Goal: Task Accomplishment & Management: Manage account settings

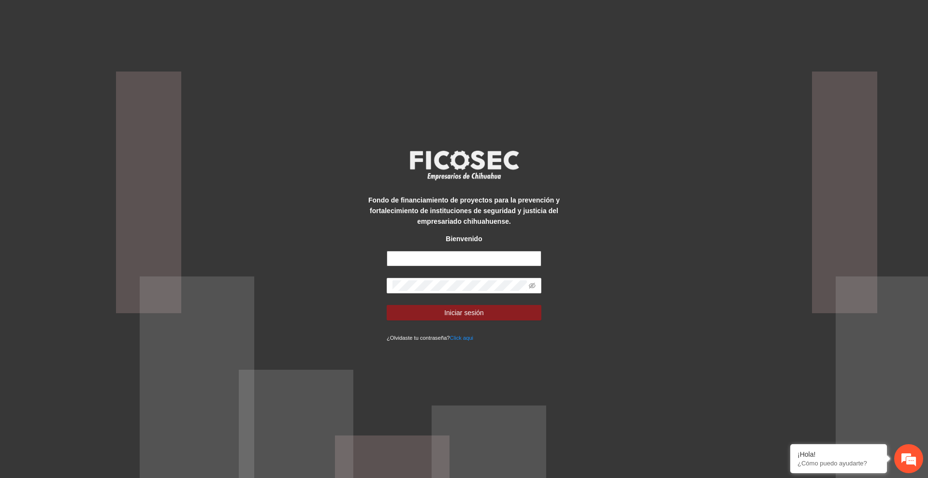
click at [466, 260] on input "text" at bounding box center [464, 258] width 155 height 15
type input "**********"
click at [462, 314] on span "Iniciar sesión" at bounding box center [464, 313] width 40 height 11
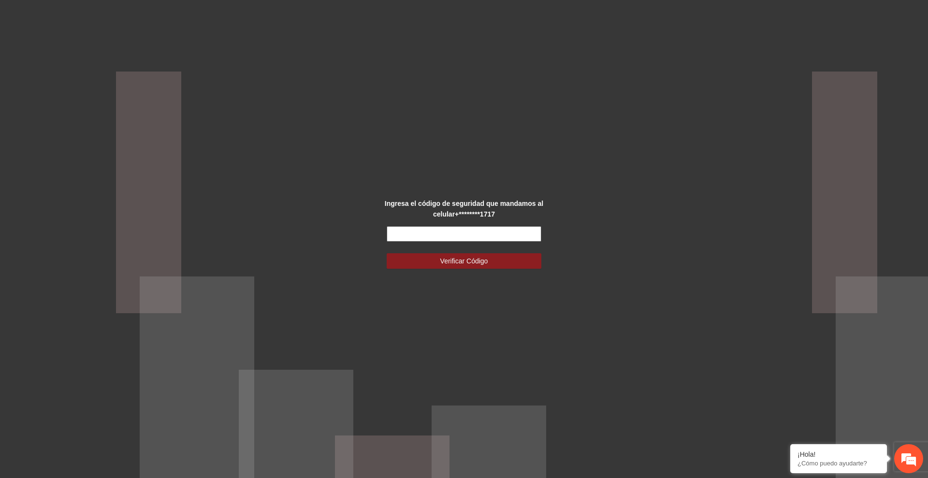
click at [458, 238] on input "text" at bounding box center [464, 233] width 155 height 15
type input "******"
click at [516, 265] on button "Verificar Código" at bounding box center [464, 260] width 155 height 15
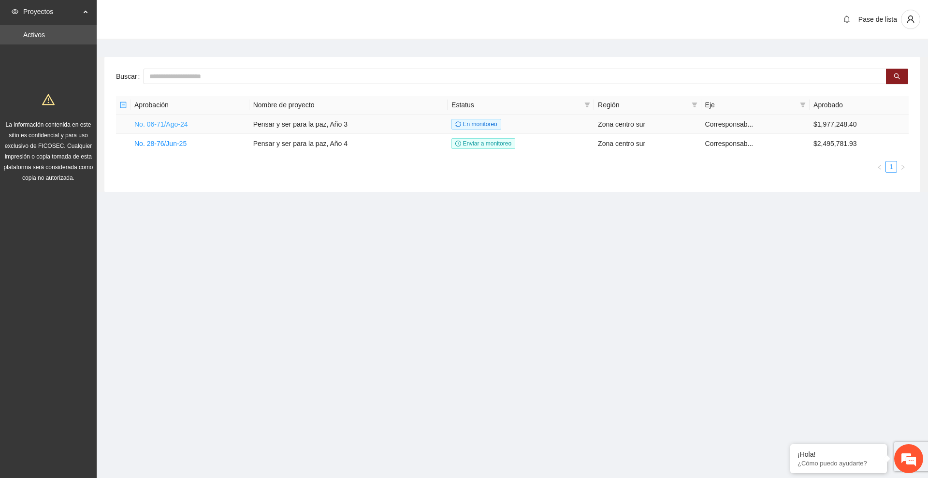
click at [177, 126] on link "No. 06-71/Ago-24" at bounding box center [161, 124] width 54 height 8
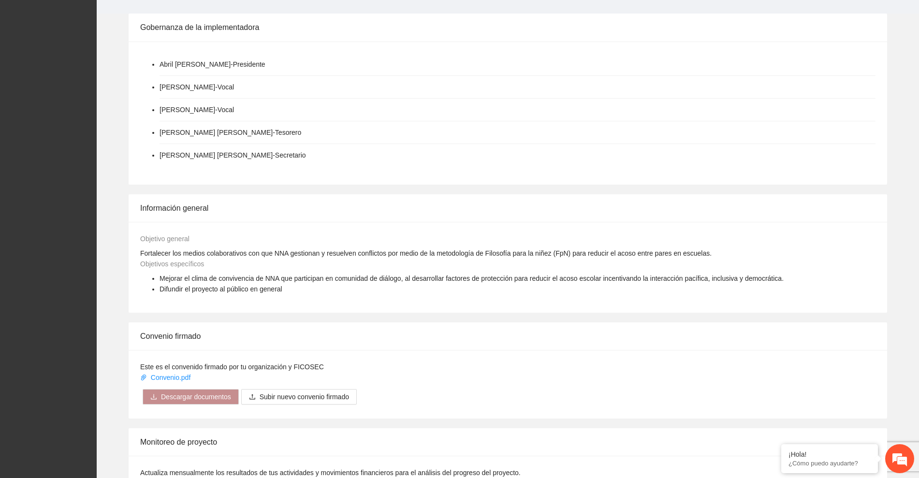
scroll to position [348, 0]
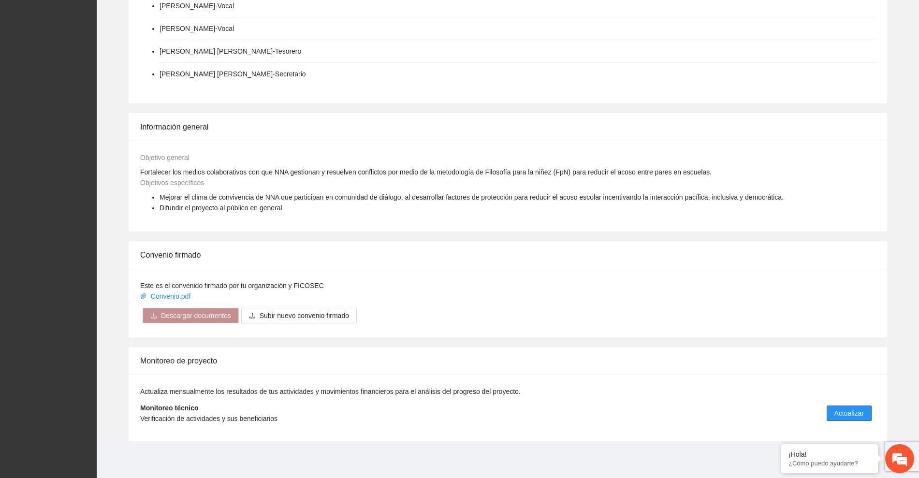
click at [860, 409] on span "Actualizar" at bounding box center [849, 413] width 29 height 11
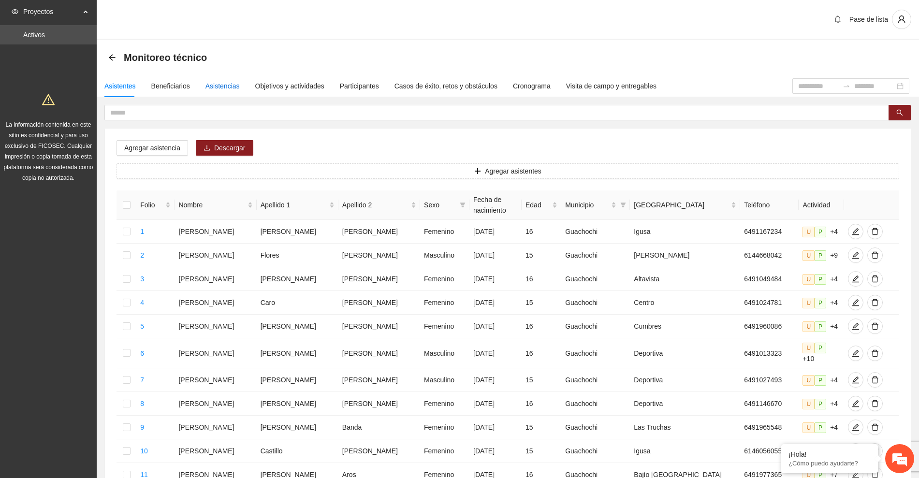
click at [225, 86] on div "Asistencias" at bounding box center [223, 86] width 34 height 11
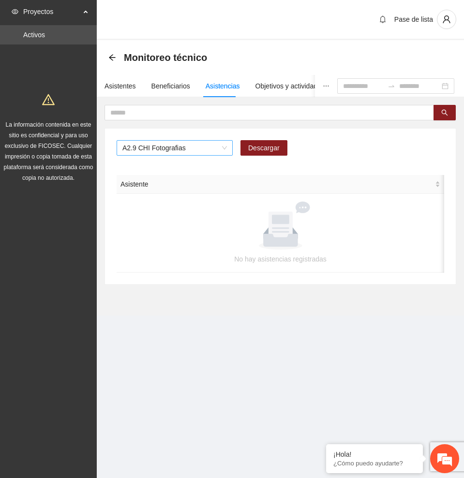
click at [184, 148] on span "A2.9 CHI Fotografias" at bounding box center [174, 148] width 104 height 15
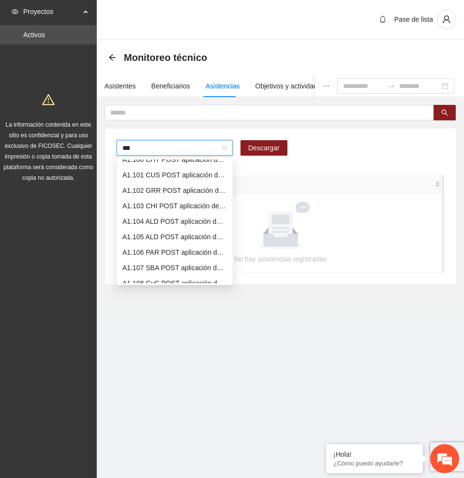
scroll to position [8, 0]
type input "****"
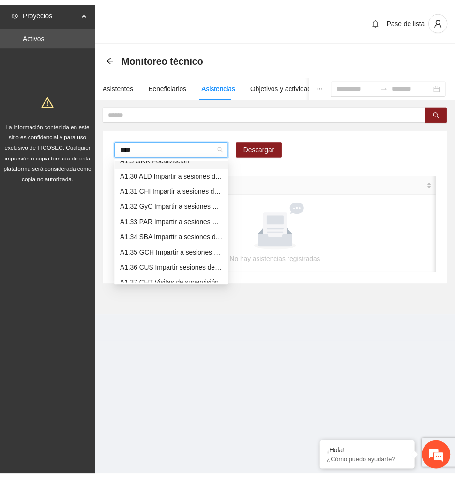
scroll to position [0, 0]
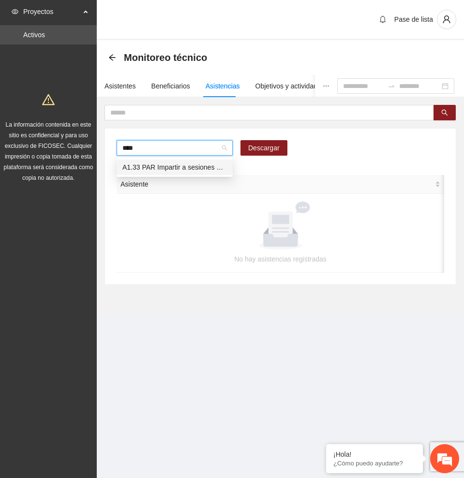
click at [190, 165] on div "A1.33 PAR Impartir a sesiones de comunidad de diálogo" at bounding box center [174, 167] width 104 height 11
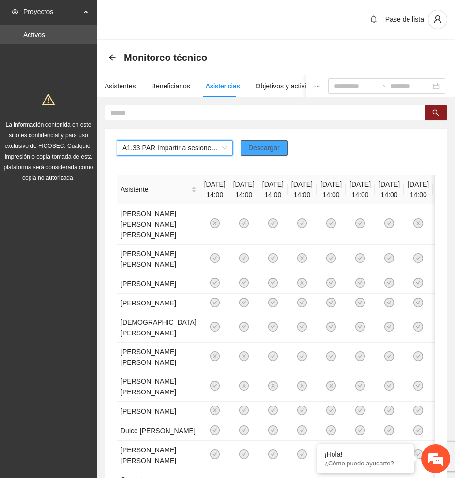
click at [271, 149] on span "Descargar" at bounding box center [263, 148] width 31 height 11
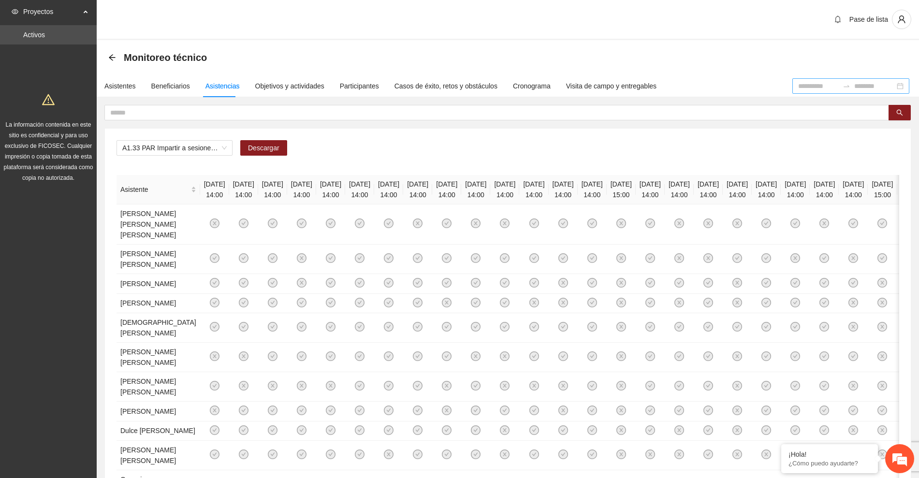
click at [804, 81] on input at bounding box center [818, 86] width 41 height 11
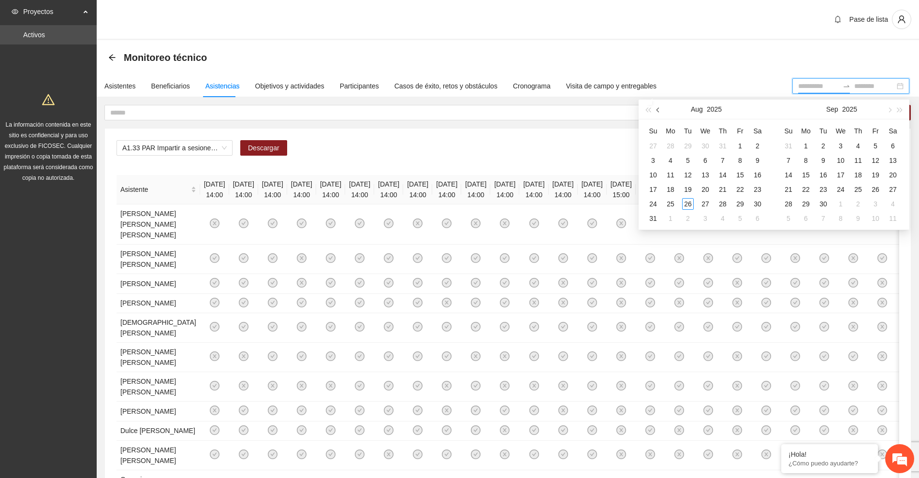
click at [656, 109] on button "button" at bounding box center [658, 109] width 11 height 19
type input "**********"
click at [874, 145] on div "1" at bounding box center [876, 146] width 12 height 12
type input "**********"
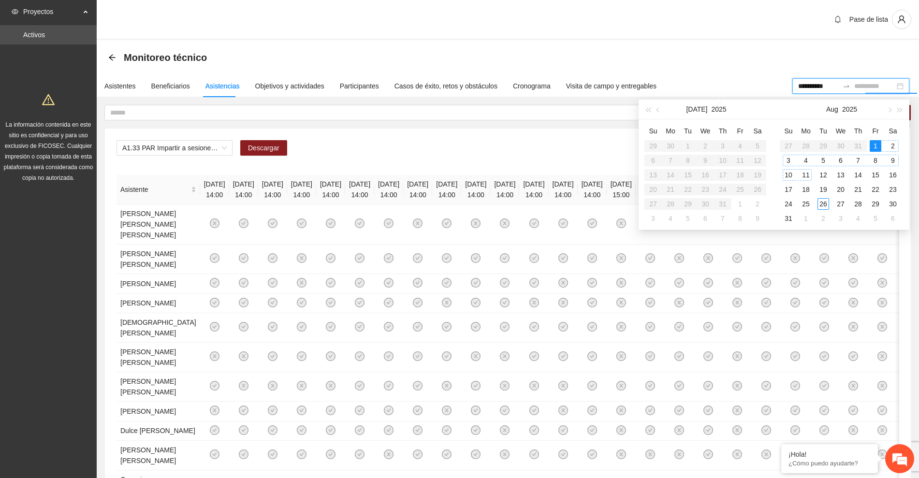
click at [806, 177] on div "11" at bounding box center [806, 175] width 12 height 12
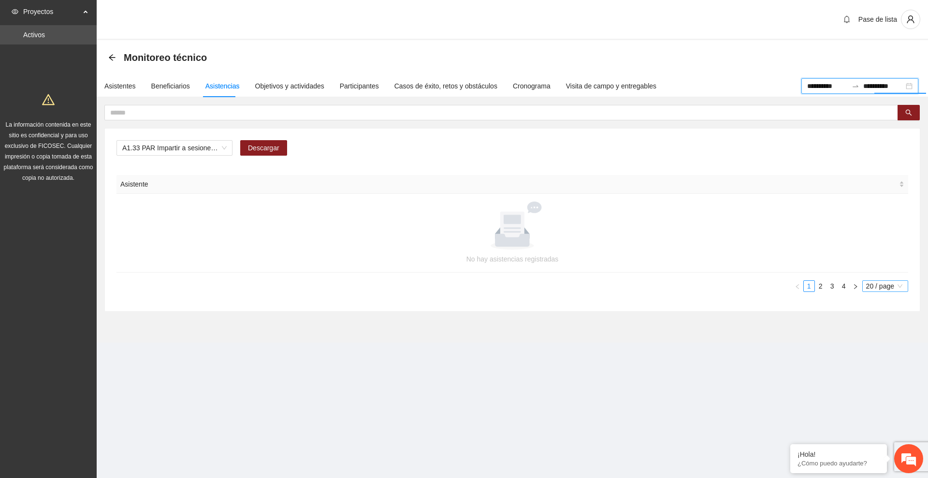
click at [879, 287] on span "20 / page" at bounding box center [886, 286] width 38 height 11
click at [890, 352] on div "100 / page" at bounding box center [886, 350] width 35 height 11
click at [870, 82] on input "**********" at bounding box center [884, 86] width 41 height 11
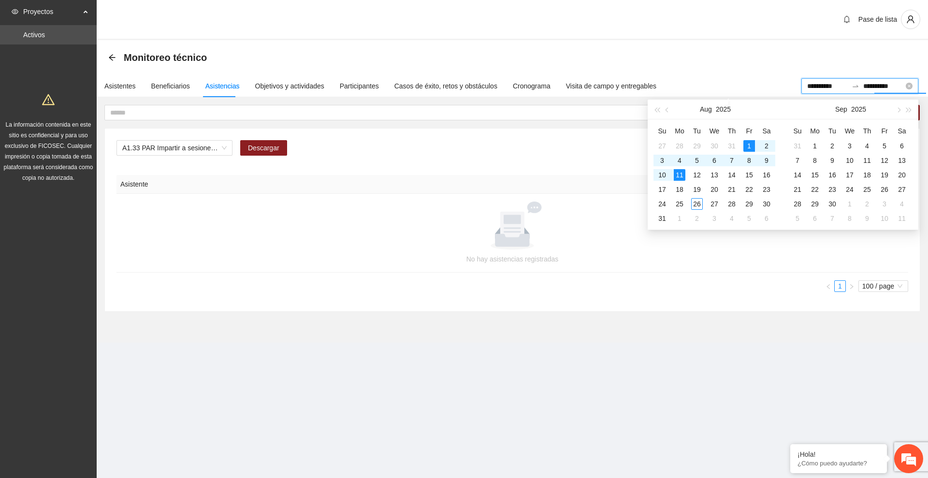
click at [813, 81] on input "**********" at bounding box center [828, 86] width 41 height 11
click at [668, 108] on span "button" at bounding box center [668, 109] width 5 height 5
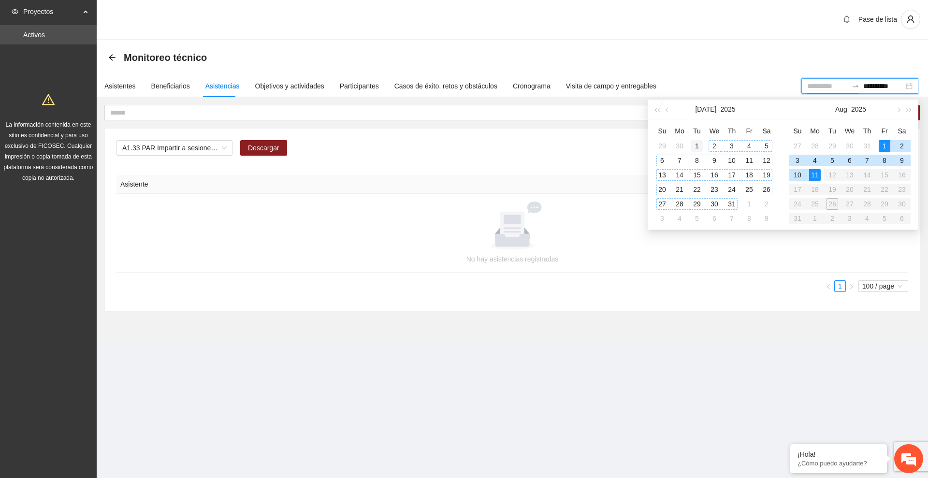
type input "**********"
click at [696, 145] on div "1" at bounding box center [698, 146] width 12 height 12
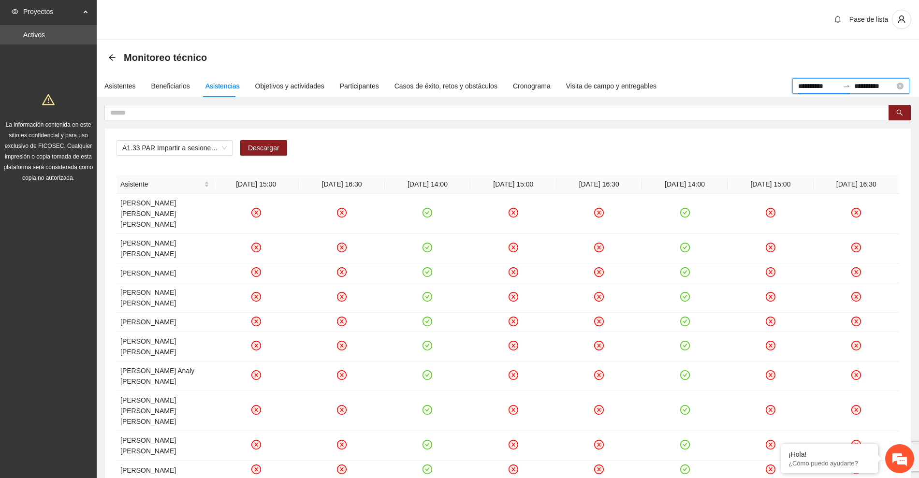
click at [877, 86] on input "**********" at bounding box center [874, 86] width 41 height 11
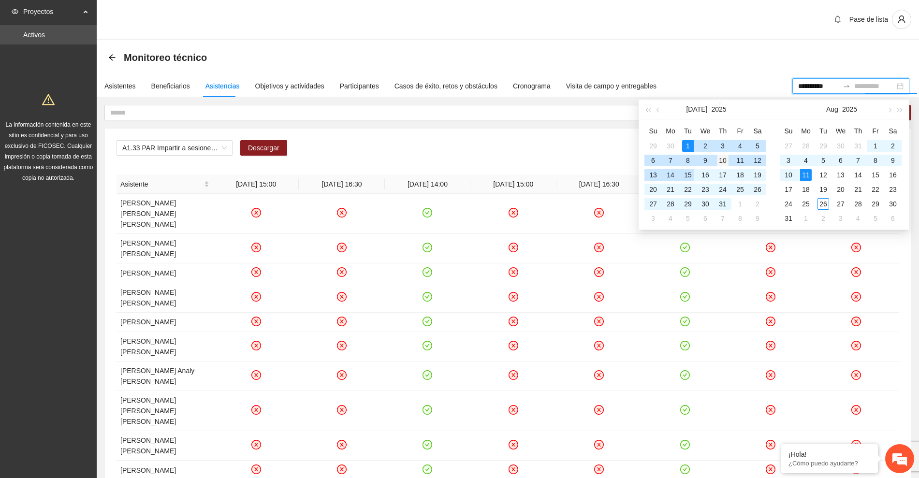
type input "**********"
click at [726, 161] on div "10" at bounding box center [723, 161] width 12 height 12
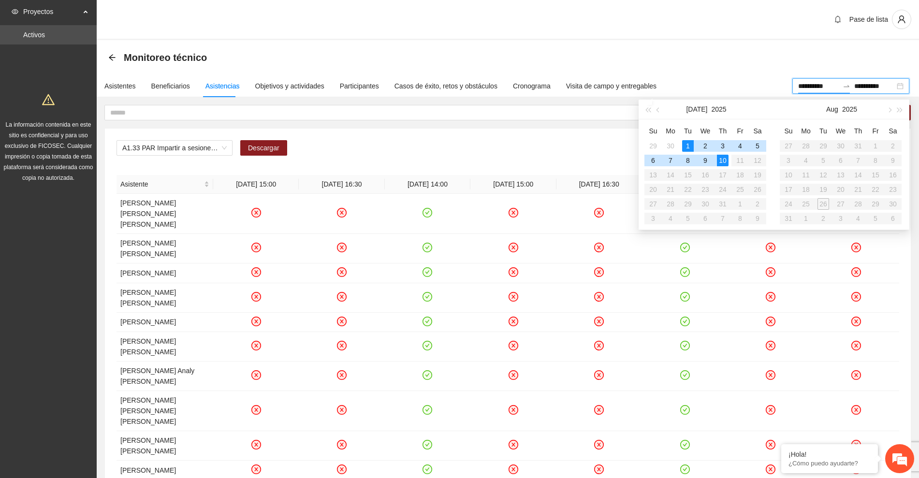
type input "**********"
click at [750, 78] on div "Asistentes Beneficiarios Asistencias Objetivos y actividades Participantes Caso…" at bounding box center [445, 86] width 696 height 22
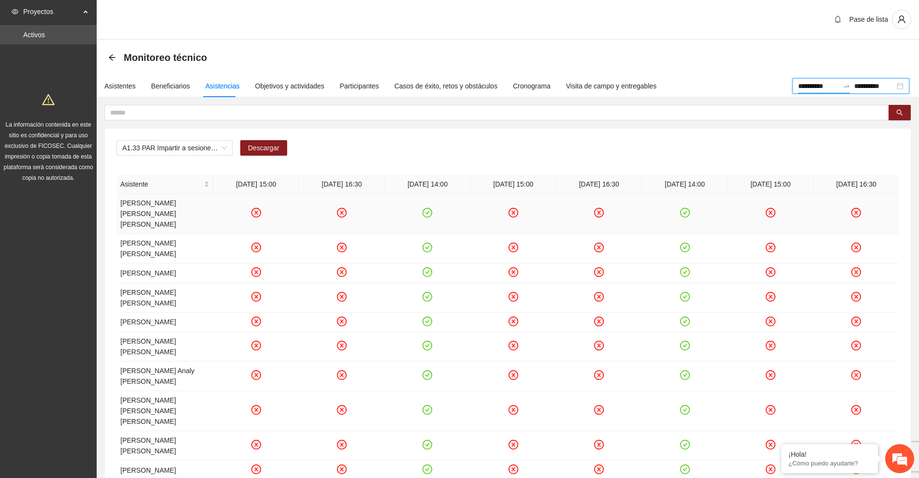
click at [685, 209] on icon "check-circle" at bounding box center [685, 213] width 8 height 8
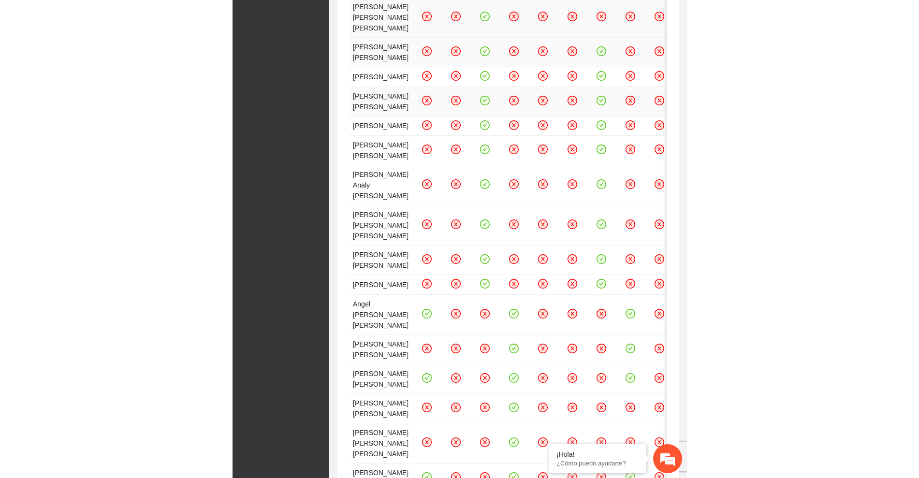
scroll to position [242, 0]
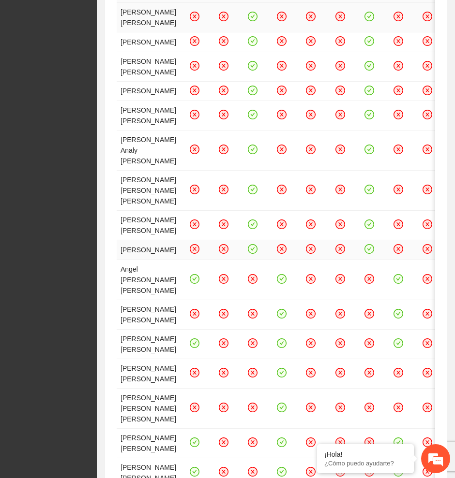
drag, startPoint x: 142, startPoint y: 383, endPoint x: 336, endPoint y: 394, distance: 193.7
click at [336, 260] on tr "Mauricio Rodriguez Paniagua" at bounding box center [279, 250] width 325 height 20
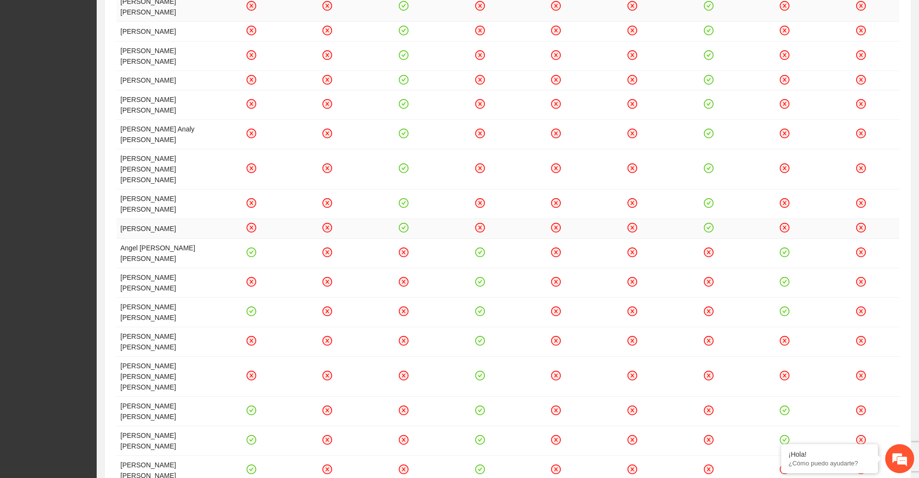
click at [711, 224] on icon "check-circle" at bounding box center [709, 228] width 8 height 8
click at [710, 202] on icon "check-circle" at bounding box center [709, 203] width 4 height 3
click at [711, 164] on icon "check-circle" at bounding box center [709, 168] width 8 height 8
click at [711, 130] on icon "check-circle" at bounding box center [709, 134] width 8 height 8
click at [709, 100] on icon "check-circle" at bounding box center [709, 104] width 8 height 8
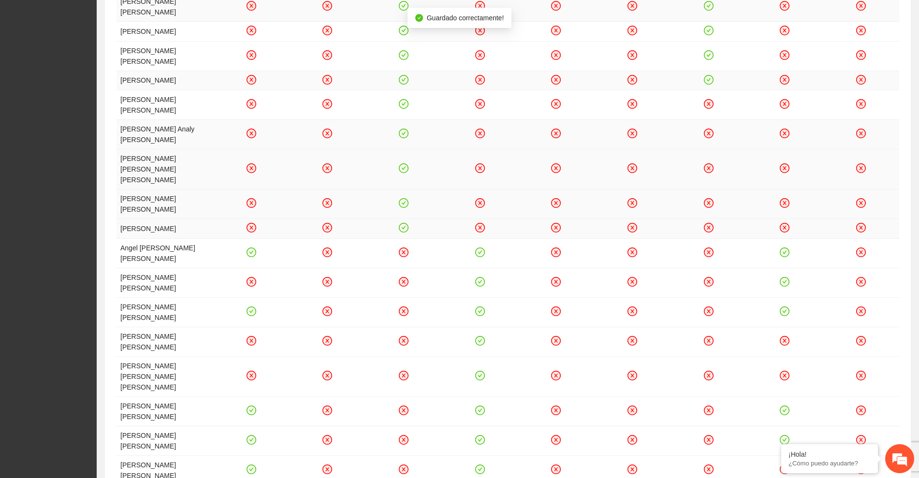
click at [710, 75] on icon "check-circle" at bounding box center [709, 79] width 8 height 8
click at [710, 51] on icon "check-circle" at bounding box center [709, 55] width 8 height 8
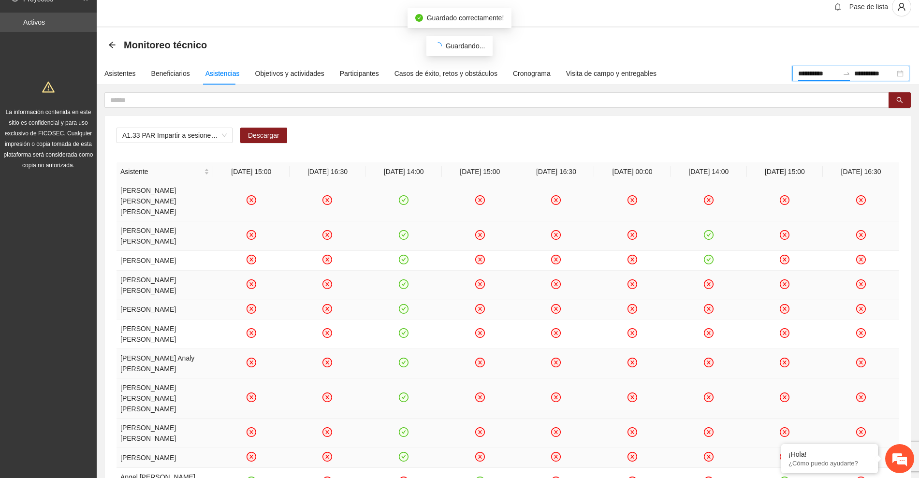
scroll to position [0, 0]
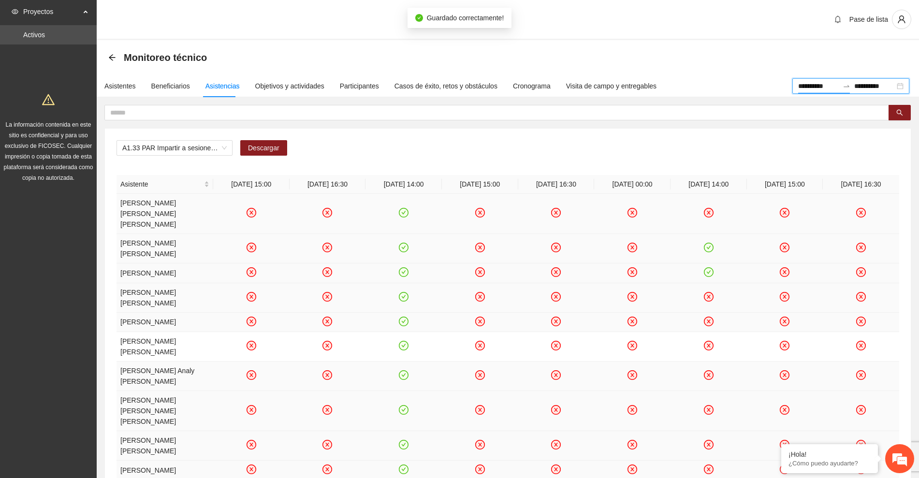
click at [711, 268] on icon "check-circle" at bounding box center [709, 272] width 8 height 8
click at [709, 244] on icon "check-circle" at bounding box center [709, 248] width 8 height 8
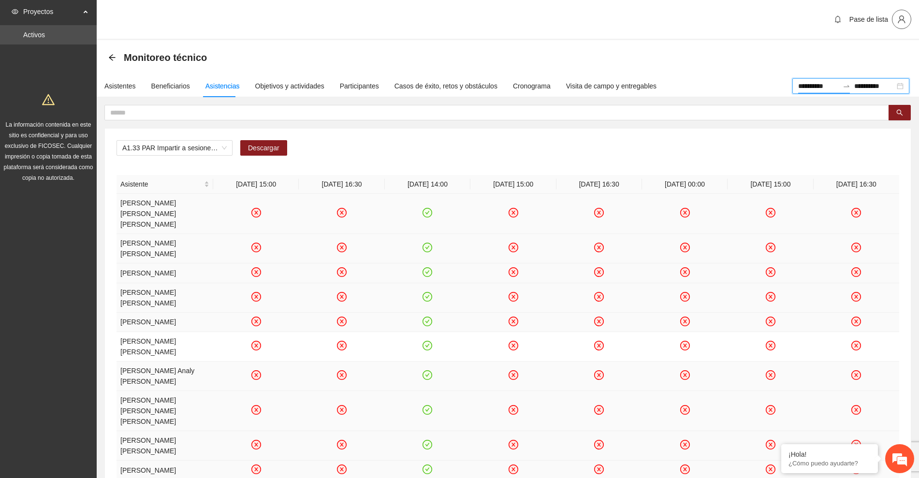
click at [903, 21] on icon "user" at bounding box center [902, 19] width 9 height 9
click at [883, 59] on span "Cerrar sesión" at bounding box center [876, 56] width 61 height 11
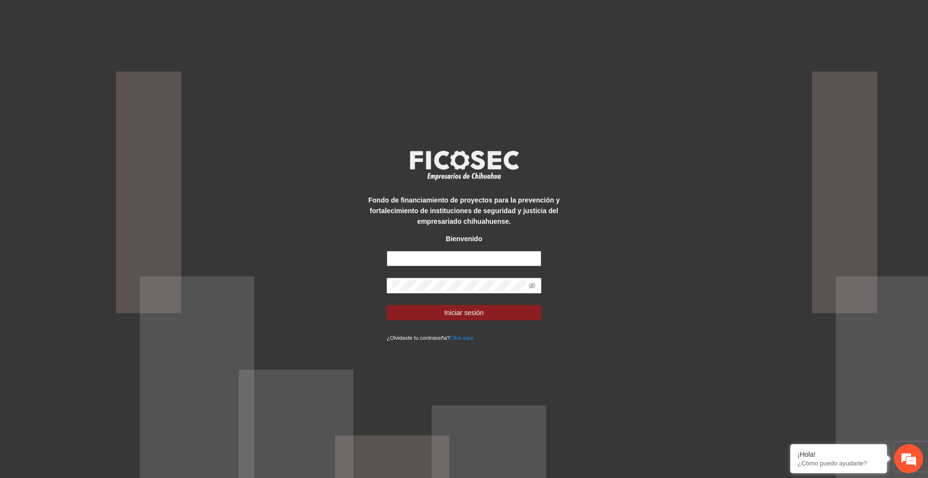
click at [478, 258] on input "text" at bounding box center [464, 258] width 155 height 15
type input "**********"
click at [458, 313] on span "Iniciar sesión" at bounding box center [464, 313] width 40 height 11
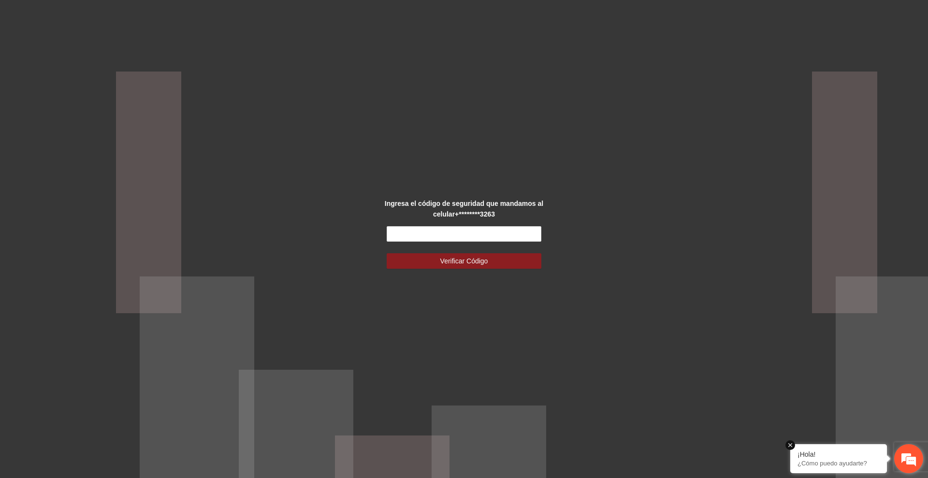
click at [791, 444] on em at bounding box center [791, 446] width 10 height 10
click at [474, 232] on input "text" at bounding box center [464, 233] width 155 height 15
type input "******"
click at [387, 253] on button "Verificar Código" at bounding box center [464, 260] width 155 height 15
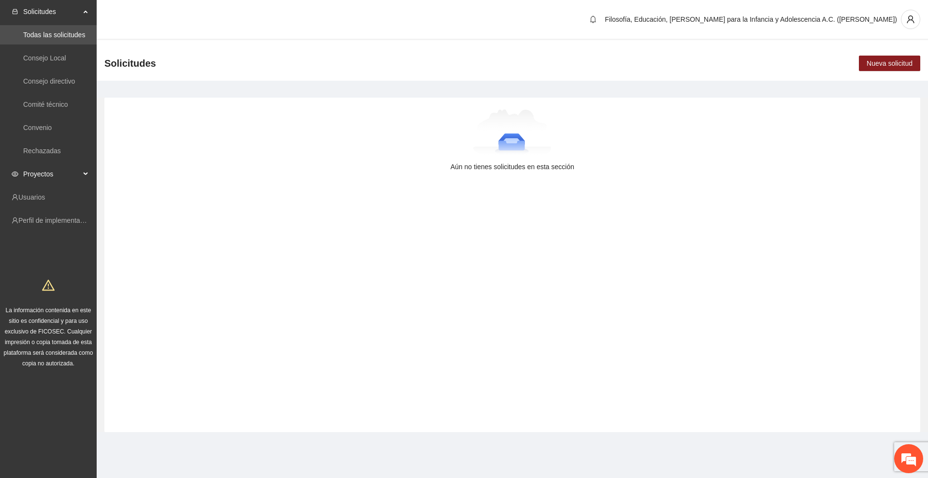
click at [42, 177] on span "Proyectos" at bounding box center [51, 173] width 57 height 19
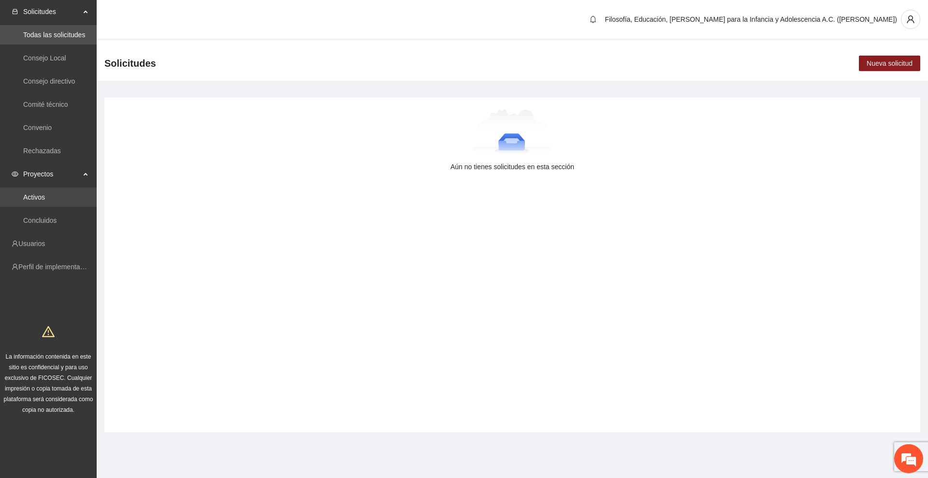
click at [44, 199] on link "Activos" at bounding box center [34, 197] width 22 height 8
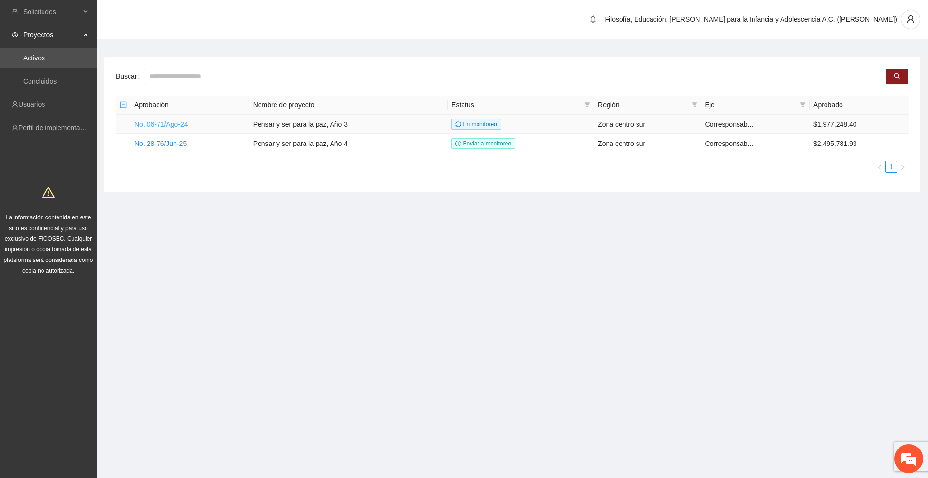
click at [170, 123] on link "No. 06-71/Ago-24" at bounding box center [161, 124] width 54 height 8
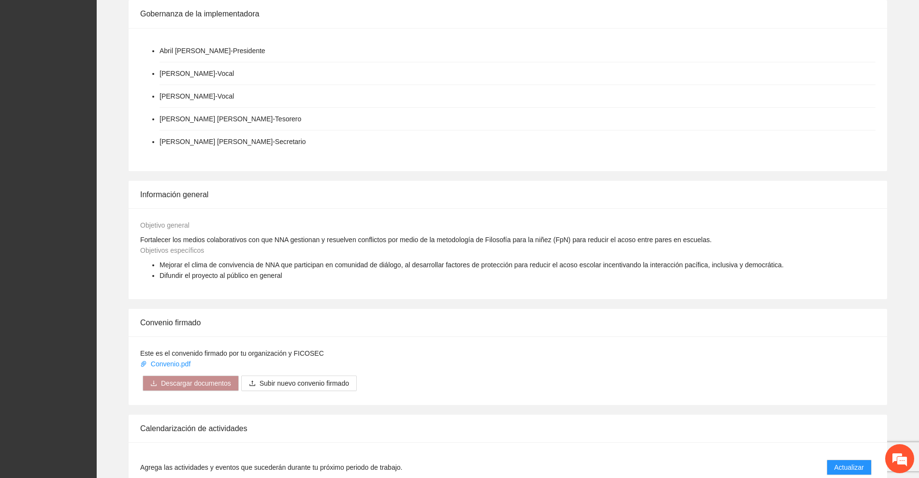
scroll to position [604, 0]
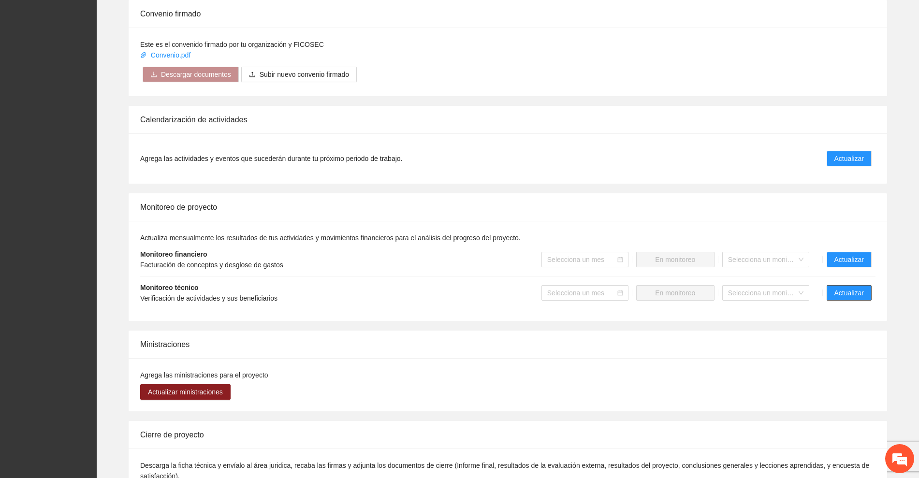
click at [860, 292] on span "Actualizar" at bounding box center [849, 293] width 29 height 11
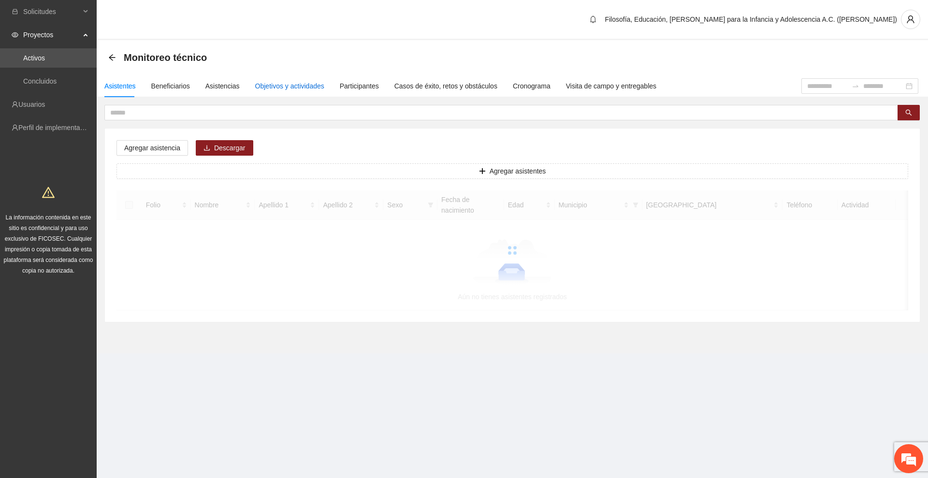
click at [273, 84] on div "Objetivos y actividades" at bounding box center [289, 86] width 69 height 11
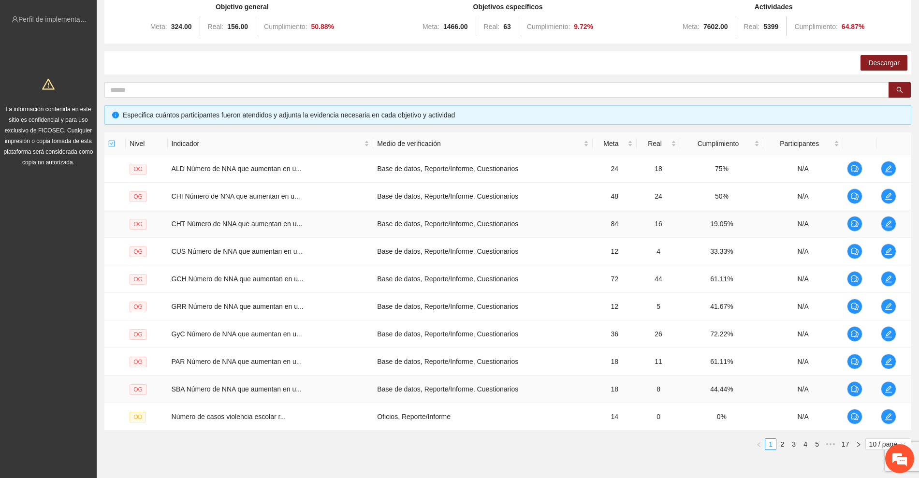
scroll to position [154, 0]
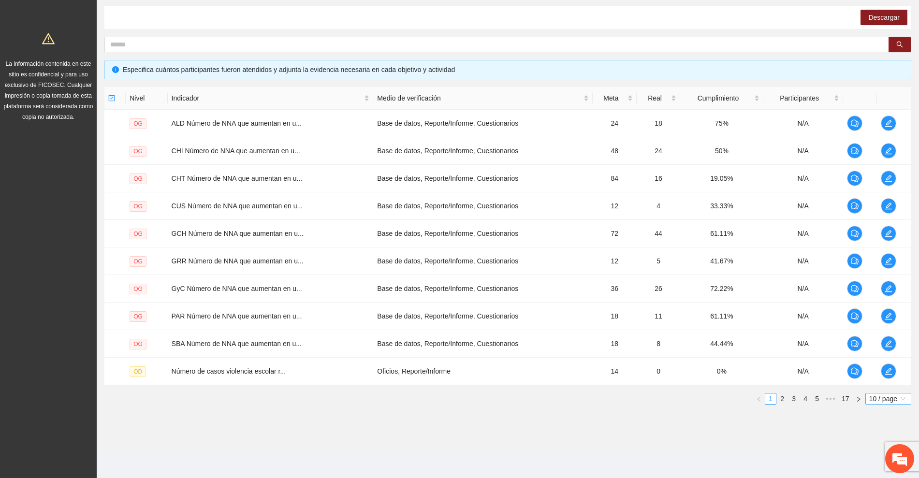
click at [894, 400] on span "10 / page" at bounding box center [888, 399] width 38 height 11
click at [873, 463] on div "100 / page" at bounding box center [888, 462] width 35 height 11
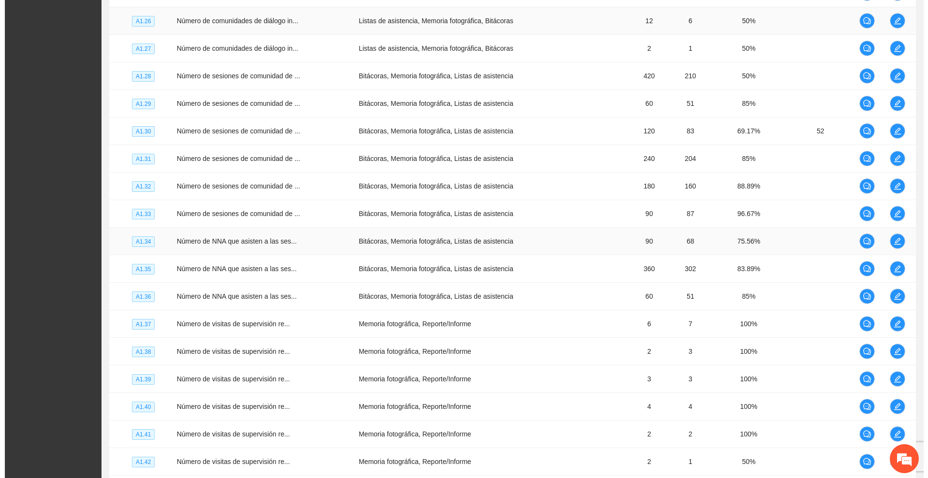
scroll to position [1725, 0]
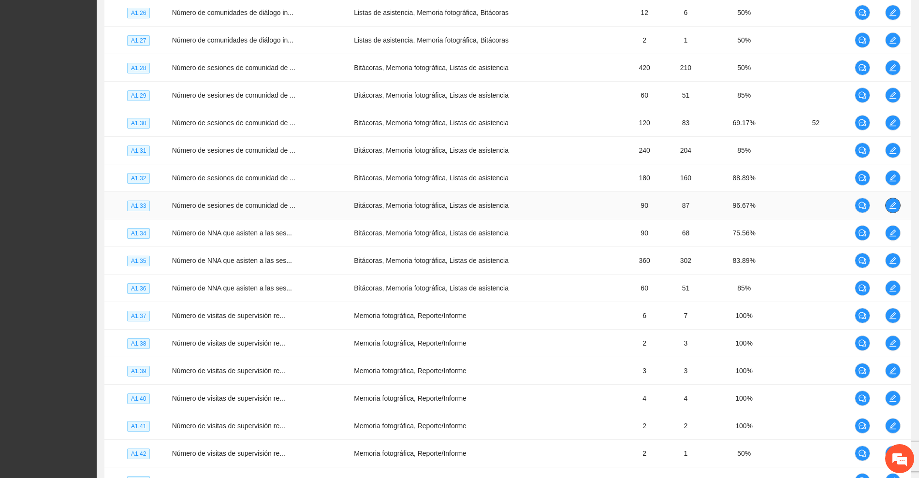
click at [894, 204] on icon "edit" at bounding box center [893, 206] width 8 height 8
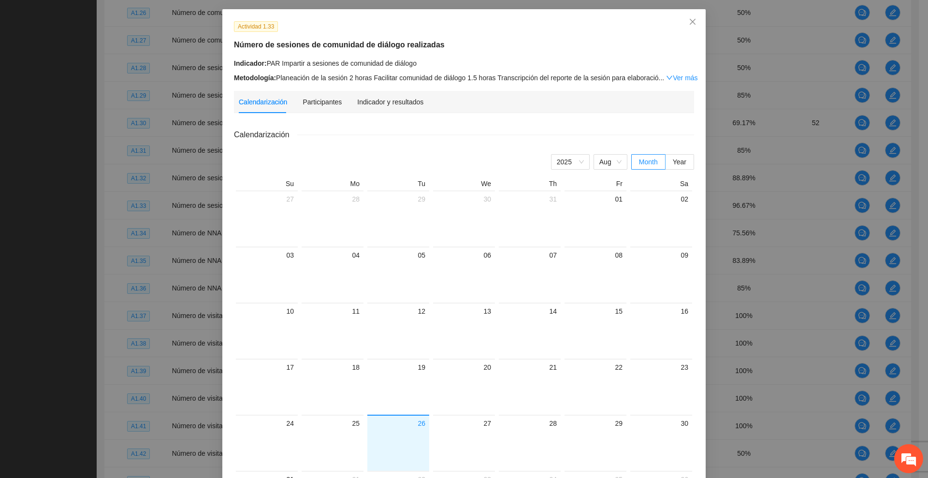
scroll to position [19, 0]
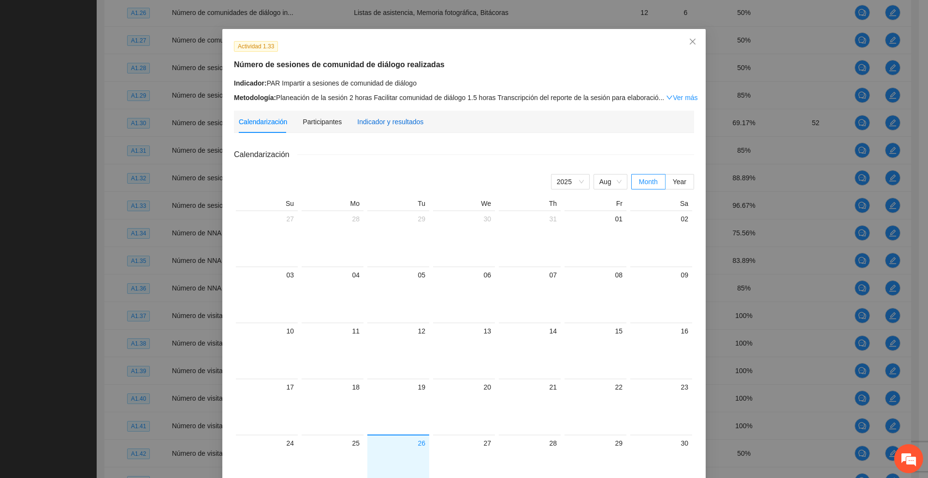
click at [381, 122] on div "Indicador y resultados" at bounding box center [390, 122] width 66 height 11
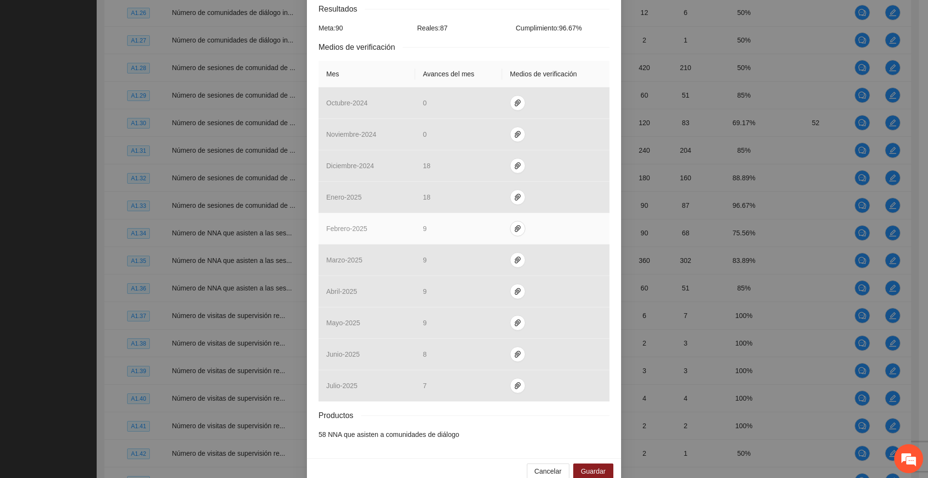
scroll to position [182, 0]
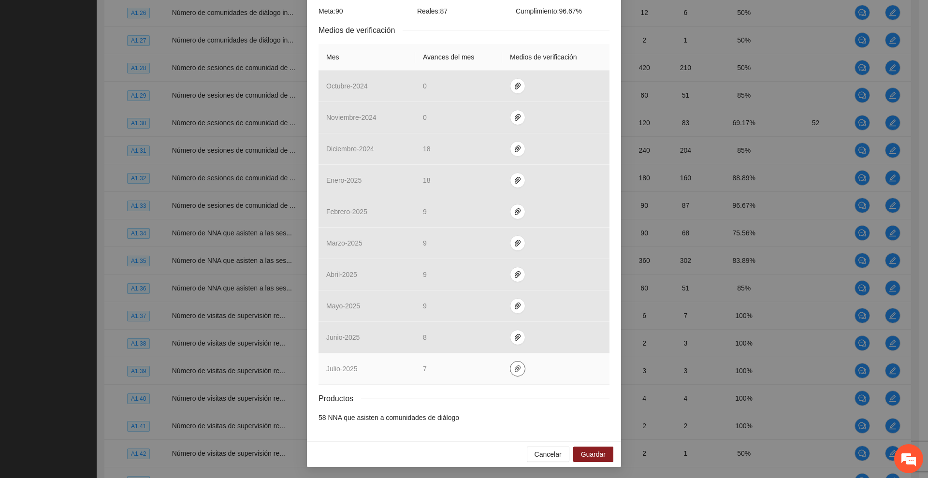
click at [514, 370] on icon "paper-clip" at bounding box center [518, 369] width 8 height 8
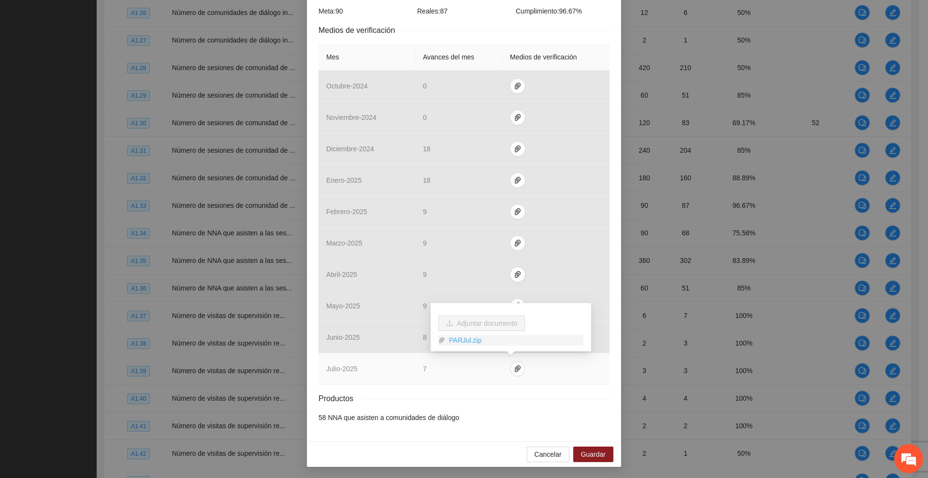
click at [466, 342] on link "PARJul.zip" at bounding box center [514, 340] width 138 height 11
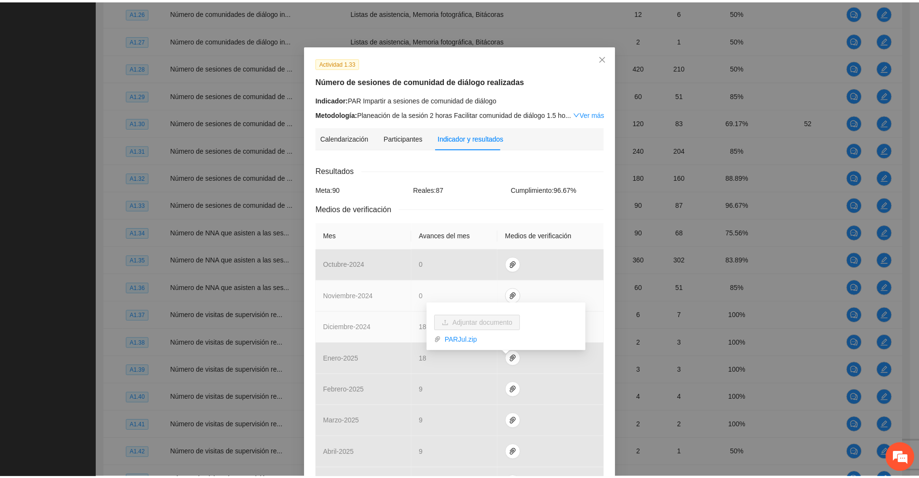
scroll to position [0, 0]
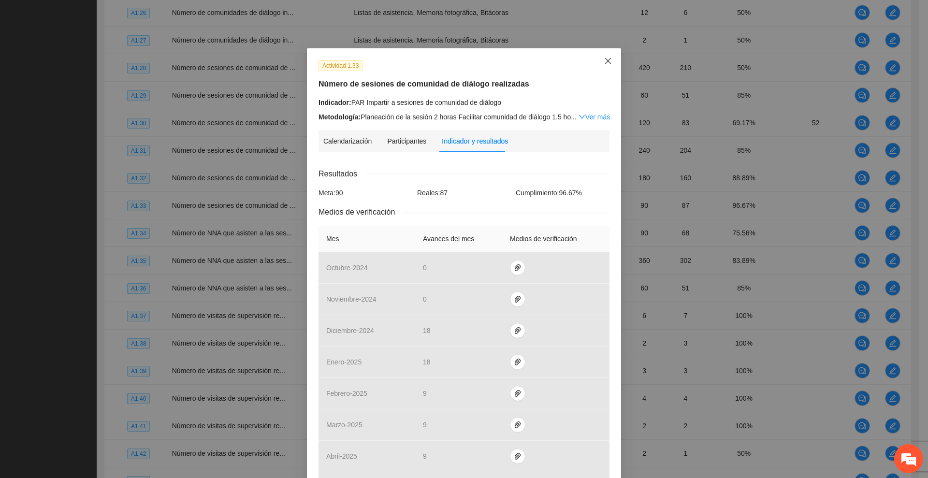
click at [604, 61] on icon "close" at bounding box center [608, 61] width 8 height 8
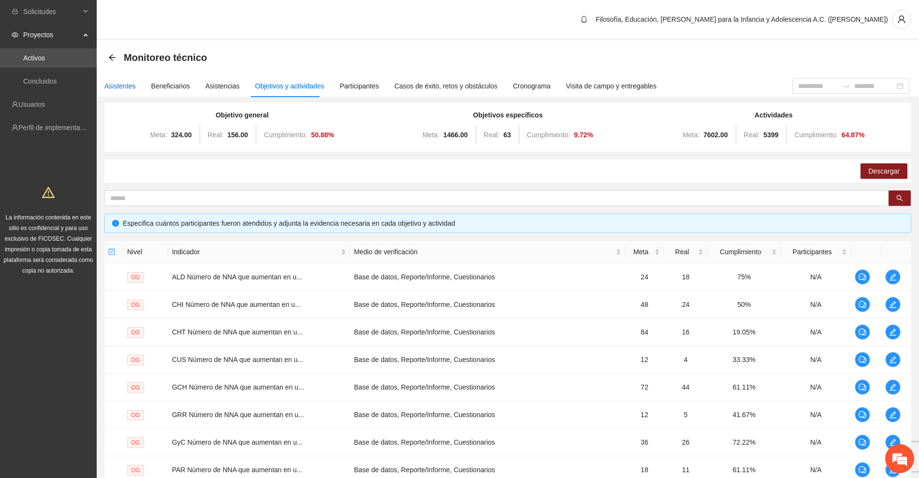
click at [118, 86] on div "Asistentes" at bounding box center [119, 86] width 31 height 11
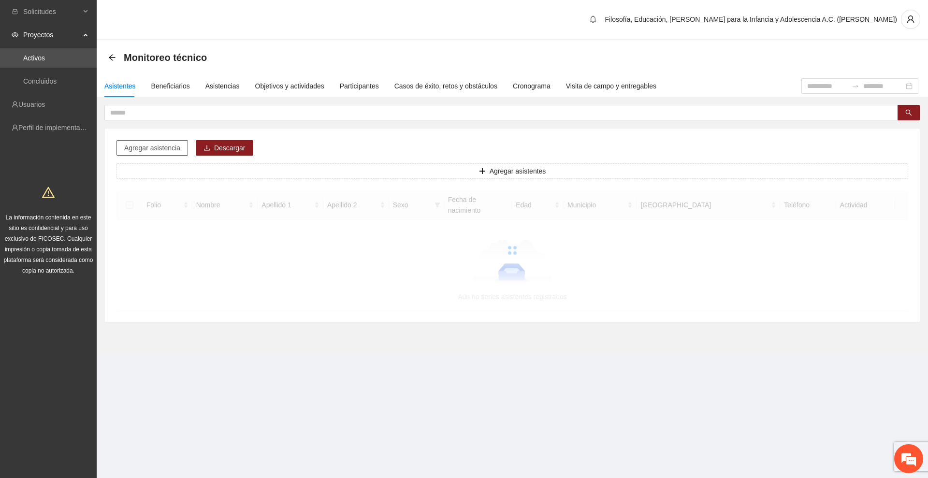
click at [160, 149] on span "Agregar asistencia" at bounding box center [152, 148] width 56 height 11
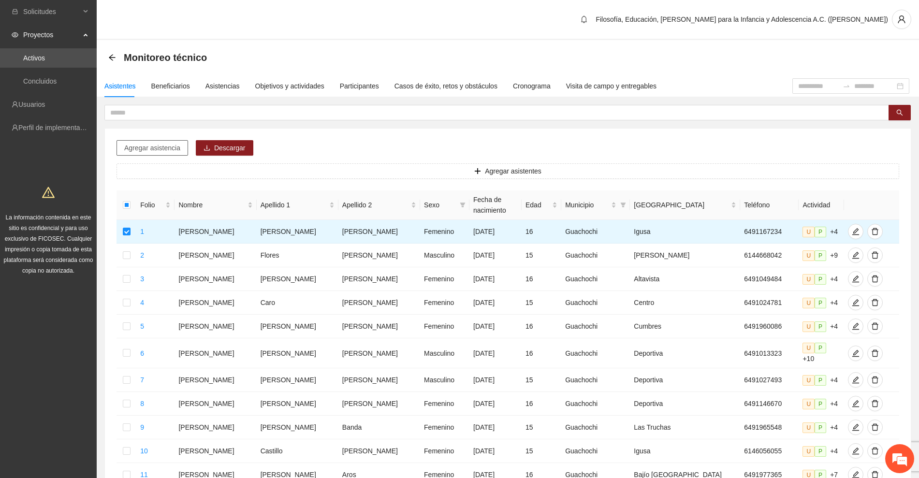
click at [173, 146] on span "Agregar asistencia" at bounding box center [152, 148] width 56 height 11
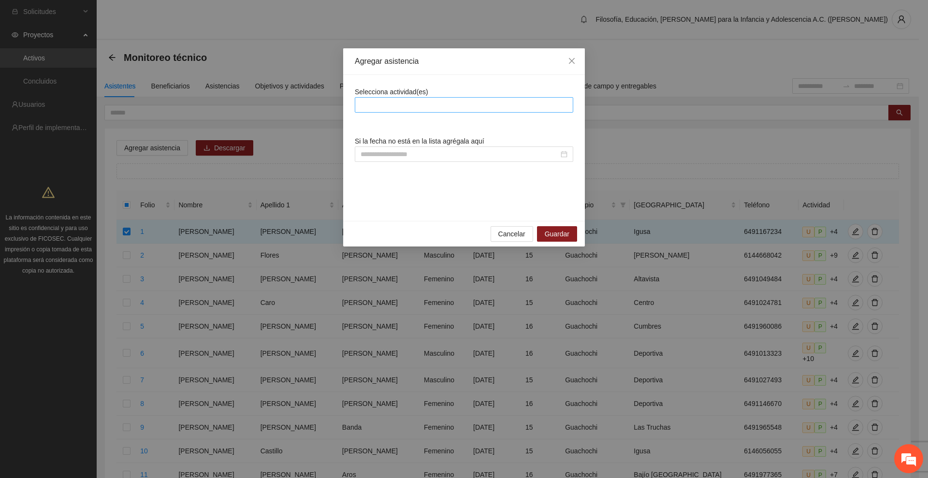
click at [384, 101] on div at bounding box center [464, 105] width 214 height 12
type input "****"
click at [573, 58] on icon "close" at bounding box center [572, 61] width 8 height 8
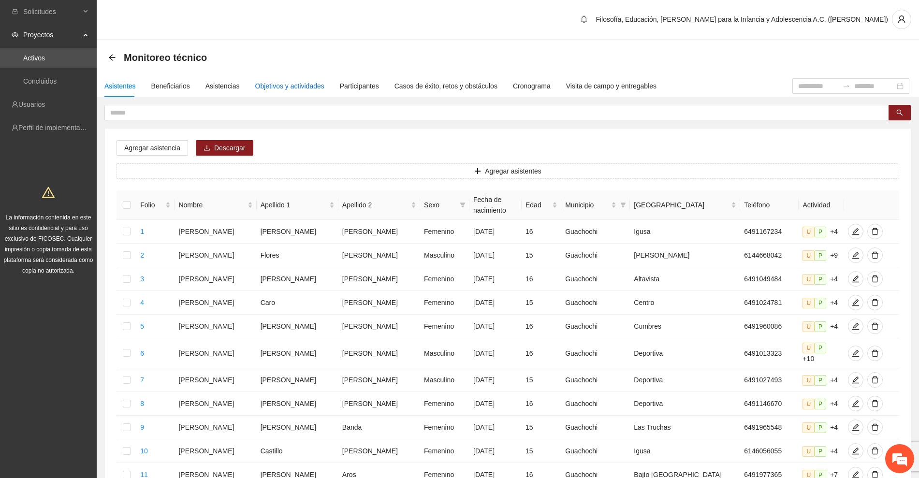
click at [265, 82] on div "Objetivos y actividades" at bounding box center [289, 86] width 69 height 11
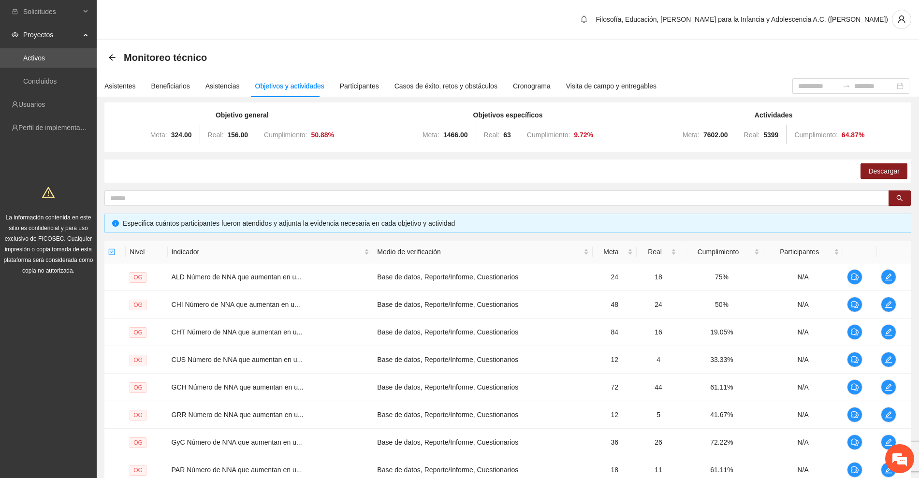
click at [284, 52] on div "Monitoreo técnico" at bounding box center [507, 57] width 799 height 19
click at [901, 20] on icon "user" at bounding box center [901, 19] width 7 height 8
click at [869, 53] on span "Cerrar sesión" at bounding box center [876, 56] width 61 height 11
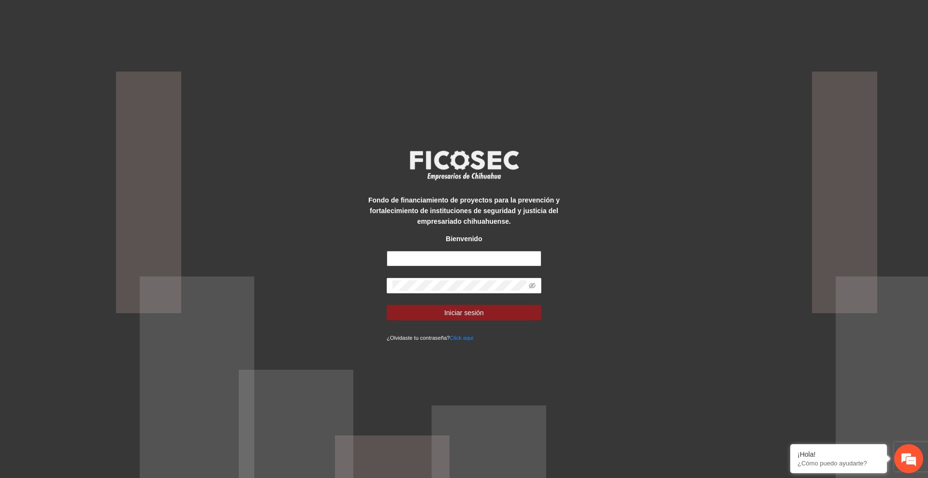
click at [417, 263] on input "text" at bounding box center [464, 258] width 155 height 15
type input "**********"
click at [486, 312] on button "Iniciar sesión" at bounding box center [464, 312] width 155 height 15
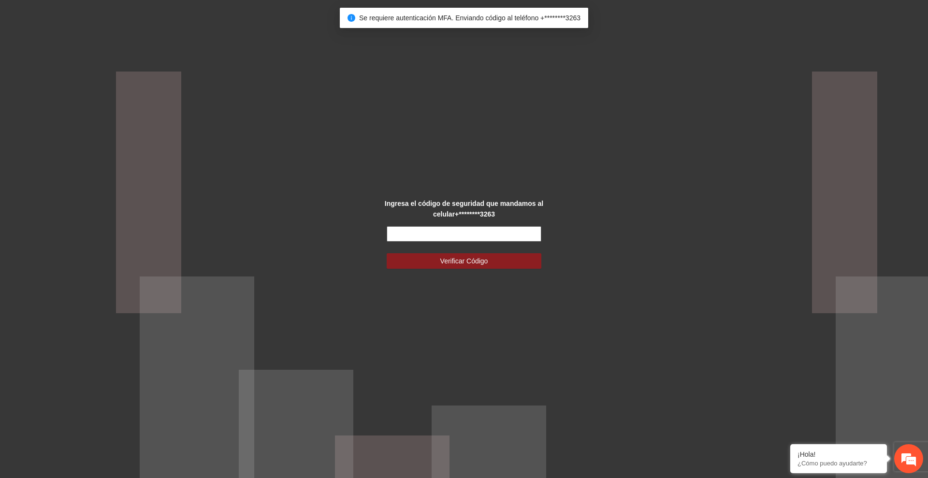
click at [443, 232] on input "text" at bounding box center [464, 233] width 155 height 15
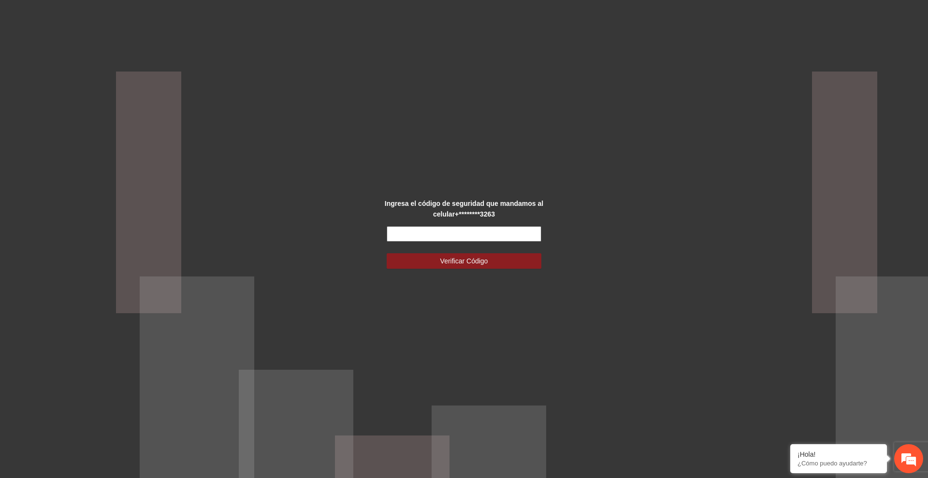
click at [452, 235] on input "text" at bounding box center [464, 233] width 155 height 15
click at [791, 446] on em at bounding box center [791, 446] width 10 height 10
click at [484, 235] on input "text" at bounding box center [464, 233] width 155 height 15
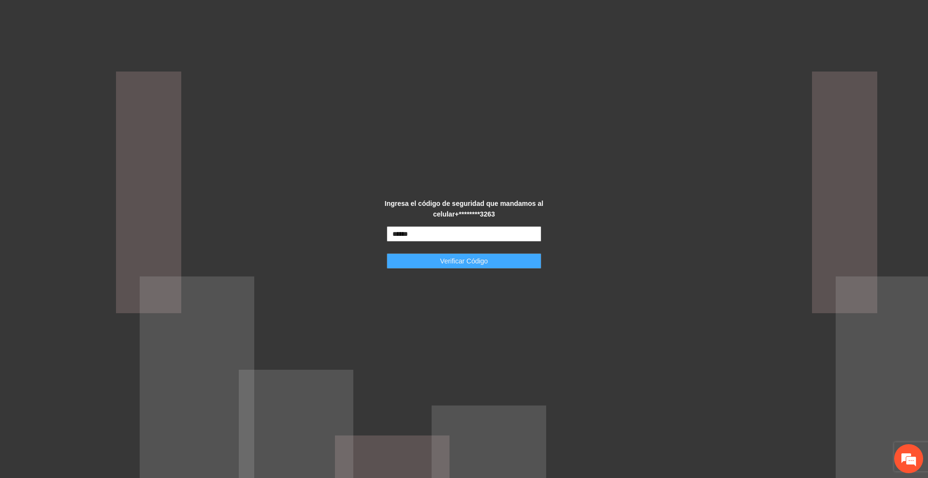
type input "******"
click at [484, 259] on span "Verificar Código" at bounding box center [465, 261] width 48 height 11
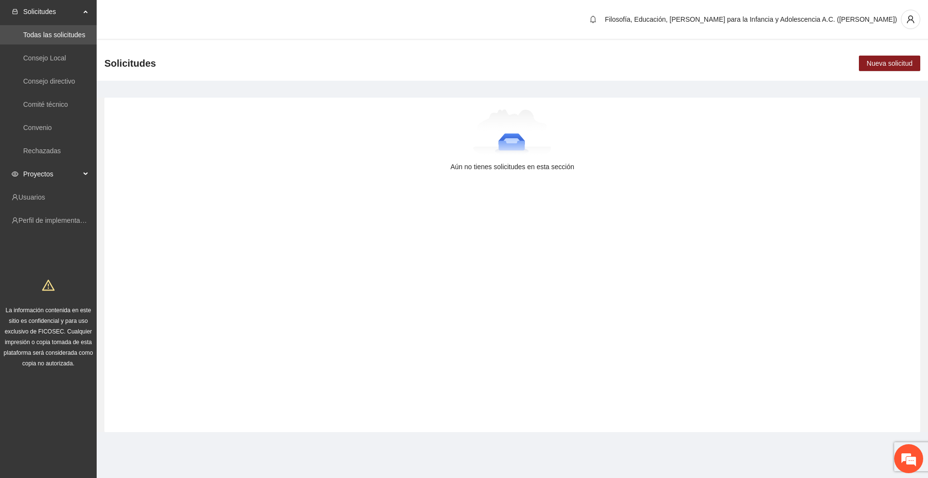
click at [56, 173] on span "Proyectos" at bounding box center [51, 173] width 57 height 19
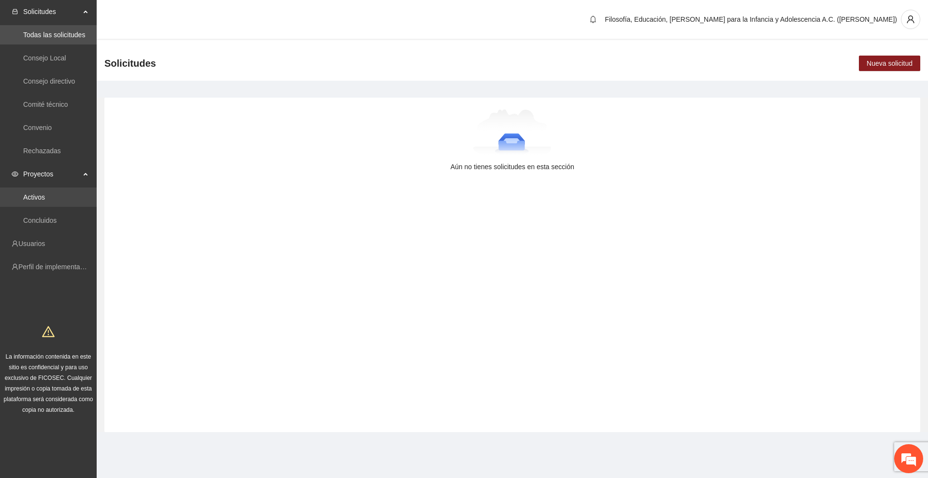
click at [39, 198] on link "Activos" at bounding box center [34, 197] width 22 height 8
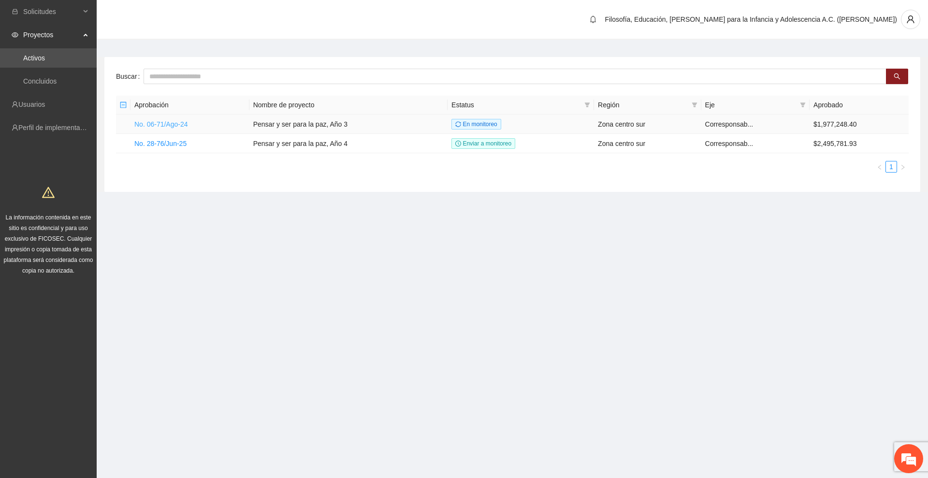
click at [183, 120] on link "No. 06-71/Ago-24" at bounding box center [161, 124] width 54 height 8
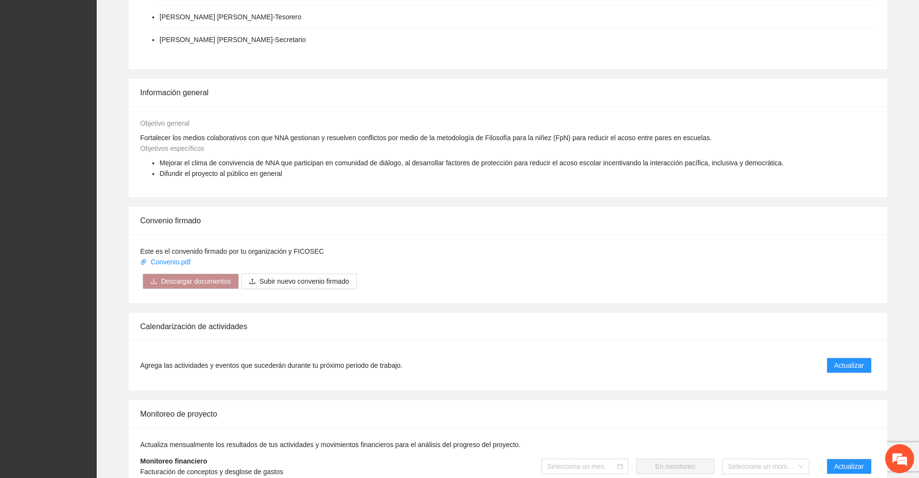
scroll to position [725, 0]
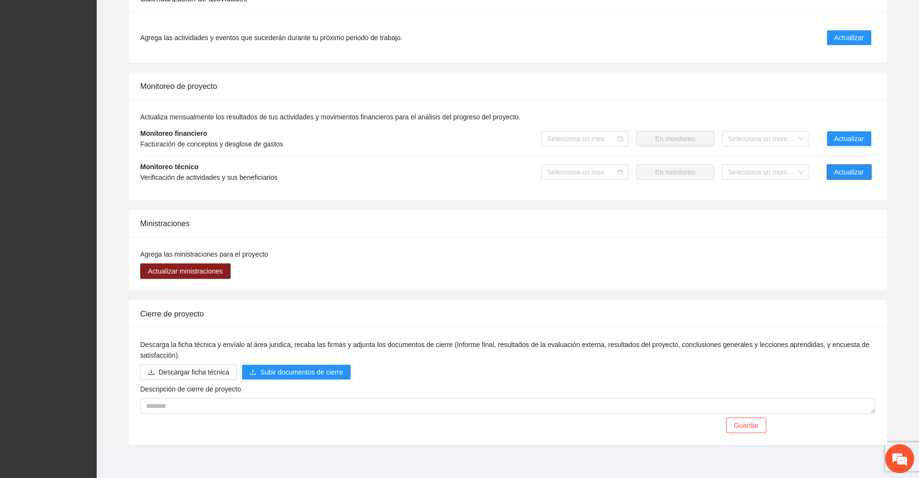
click at [854, 170] on span "Actualizar" at bounding box center [849, 172] width 29 height 11
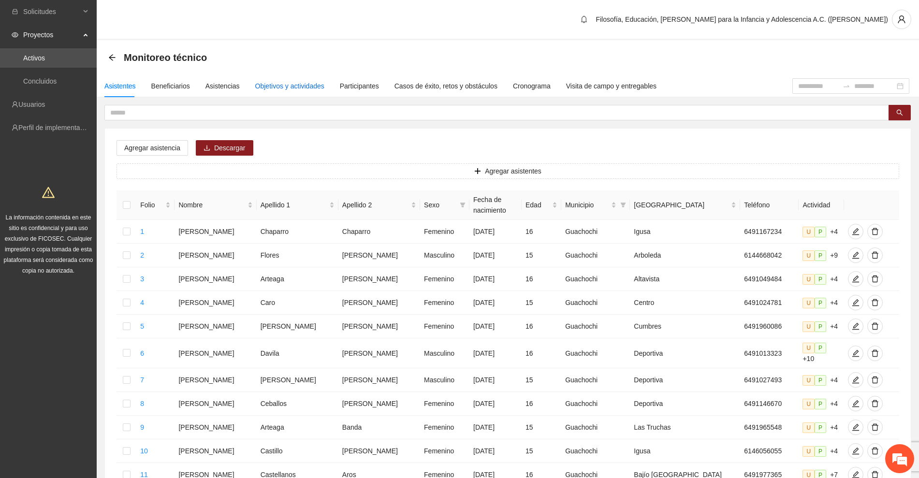
click at [273, 83] on div "Objetivos y actividades" at bounding box center [289, 86] width 69 height 11
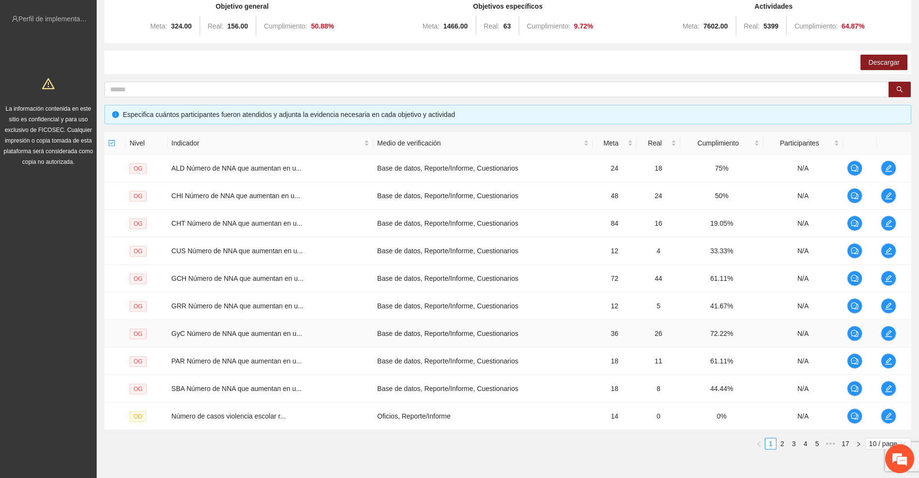
scroll to position [154, 0]
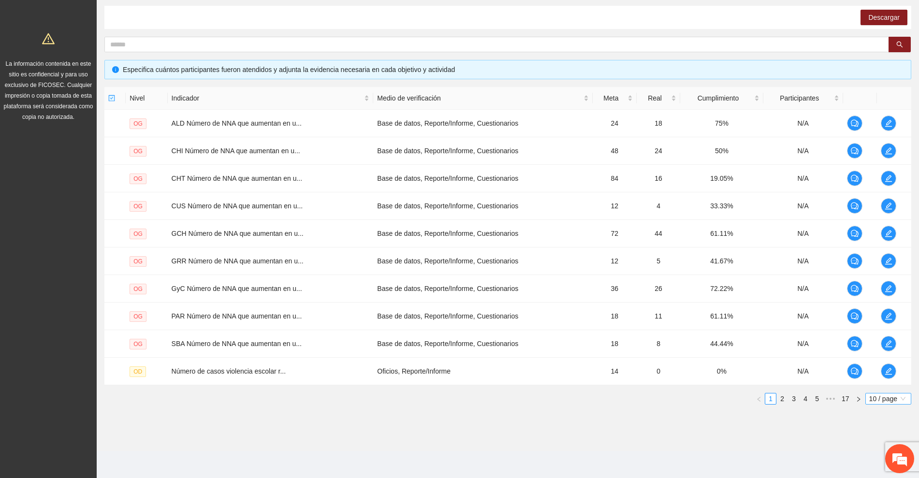
click at [879, 396] on span "10 / page" at bounding box center [888, 399] width 38 height 11
click at [872, 464] on div "100 / page" at bounding box center [888, 462] width 35 height 11
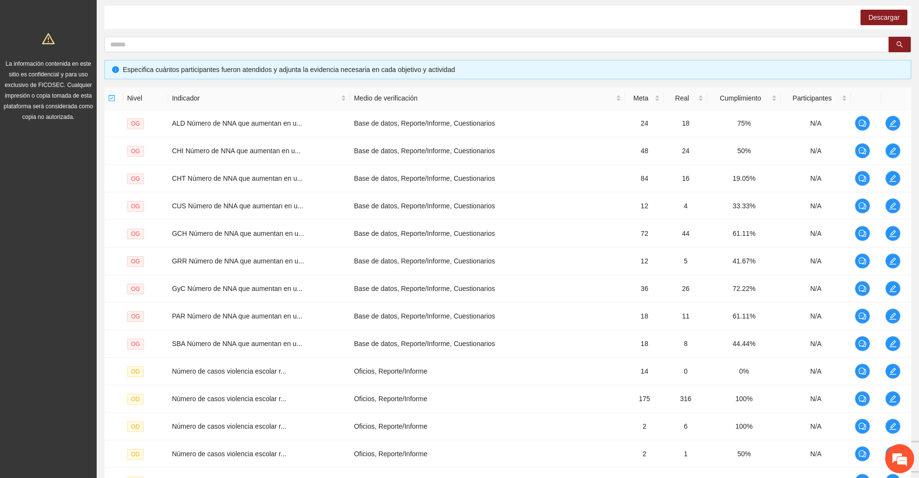
click at [682, 15] on div "Descargar" at bounding box center [507, 17] width 807 height 23
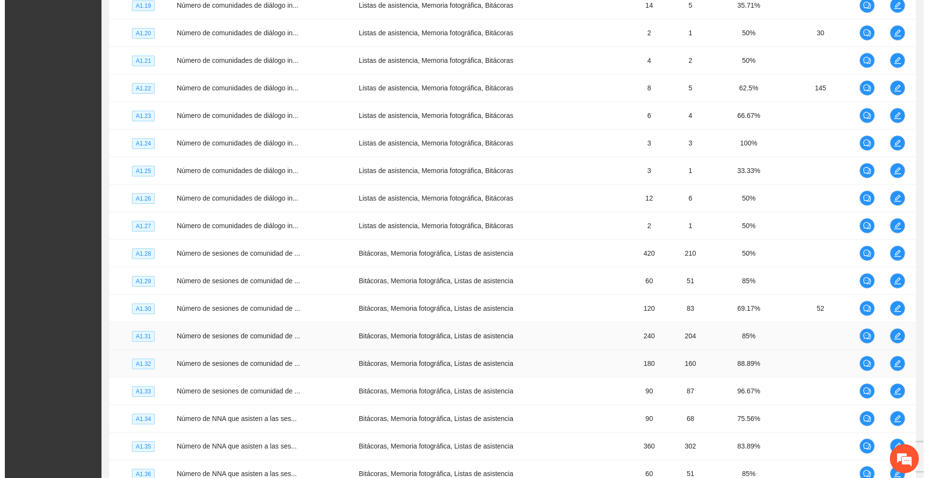
scroll to position [1572, 0]
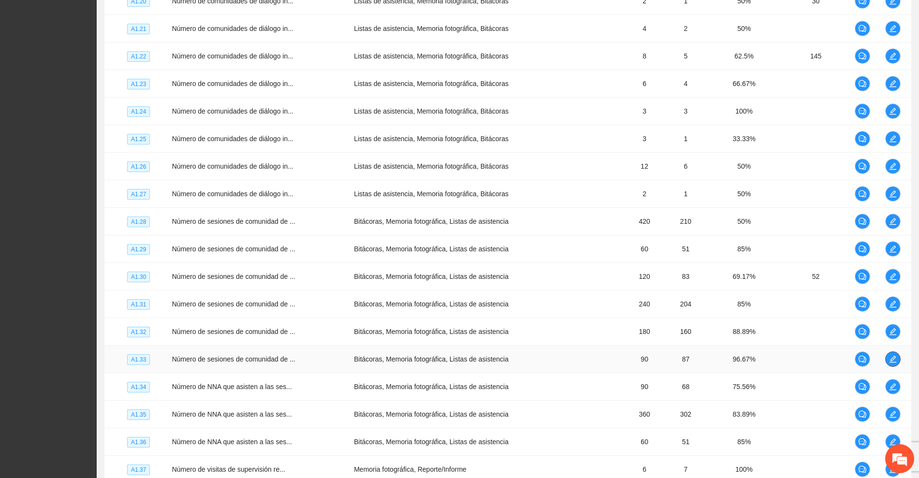
click at [892, 358] on icon "edit" at bounding box center [893, 359] width 8 height 8
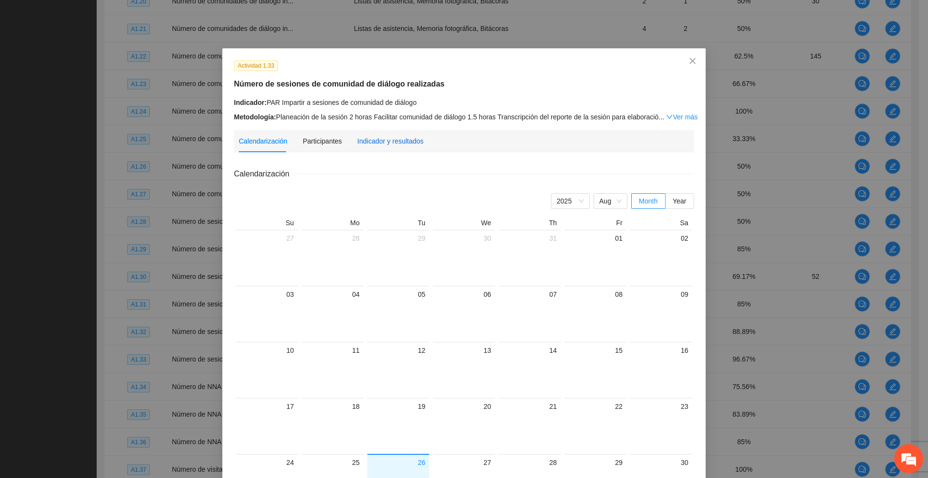
click at [388, 139] on div "Indicador y resultados" at bounding box center [390, 141] width 66 height 11
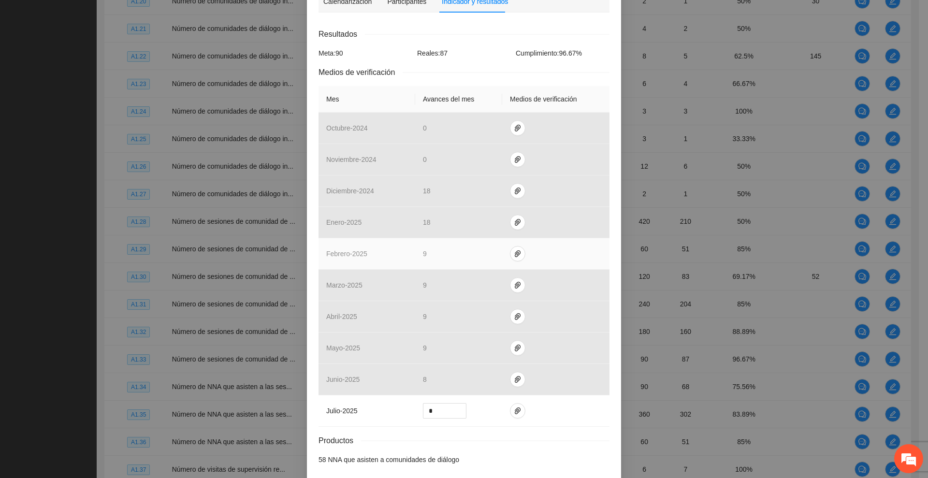
scroll to position [182, 0]
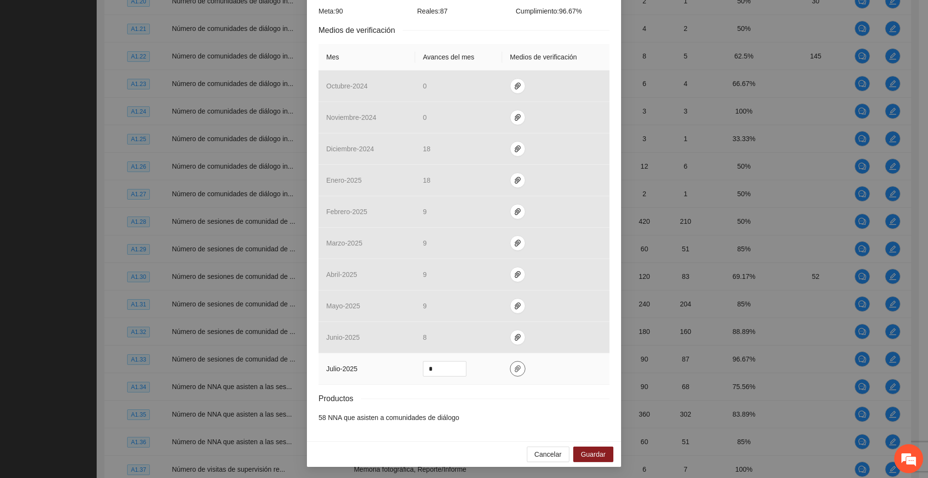
click at [515, 369] on icon "paper-clip" at bounding box center [518, 369] width 6 height 7
click at [578, 338] on icon "delete" at bounding box center [578, 341] width 6 height 6
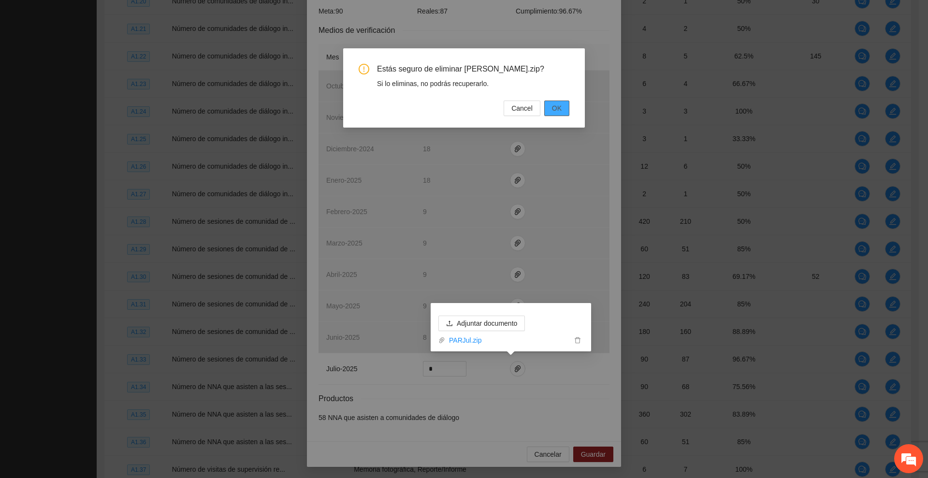
click at [562, 105] on button "OK" at bounding box center [557, 108] width 25 height 15
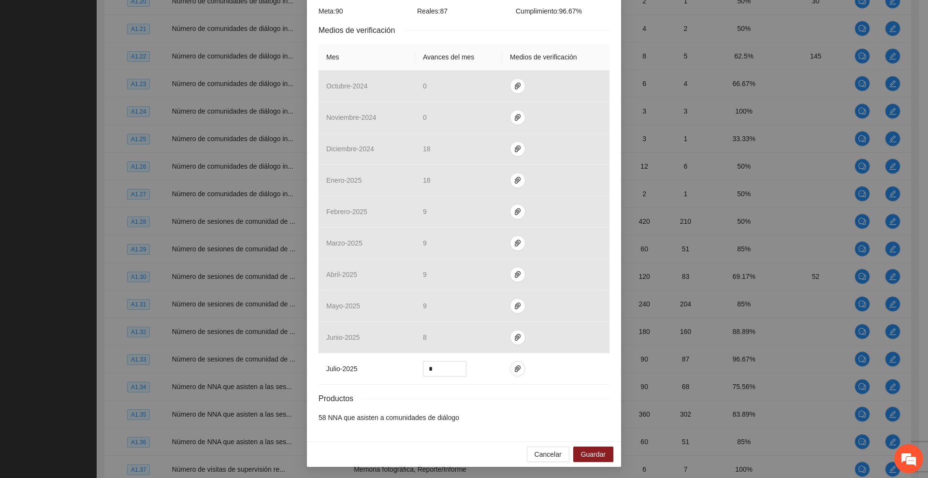
click at [432, 394] on div "Productos" at bounding box center [464, 399] width 291 height 12
click at [514, 370] on icon "paper-clip" at bounding box center [518, 369] width 8 height 8
click at [509, 335] on span "Adjuntar documento" at bounding box center [487, 338] width 60 height 11
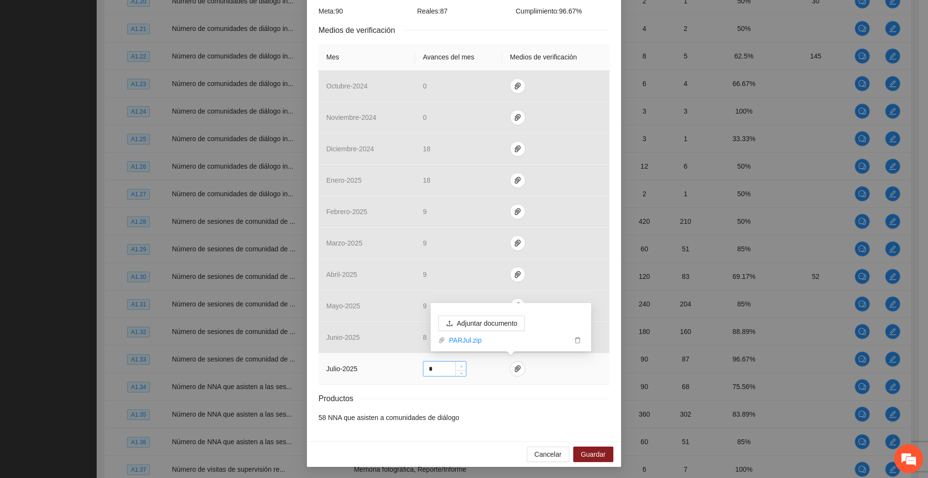
type input "*"
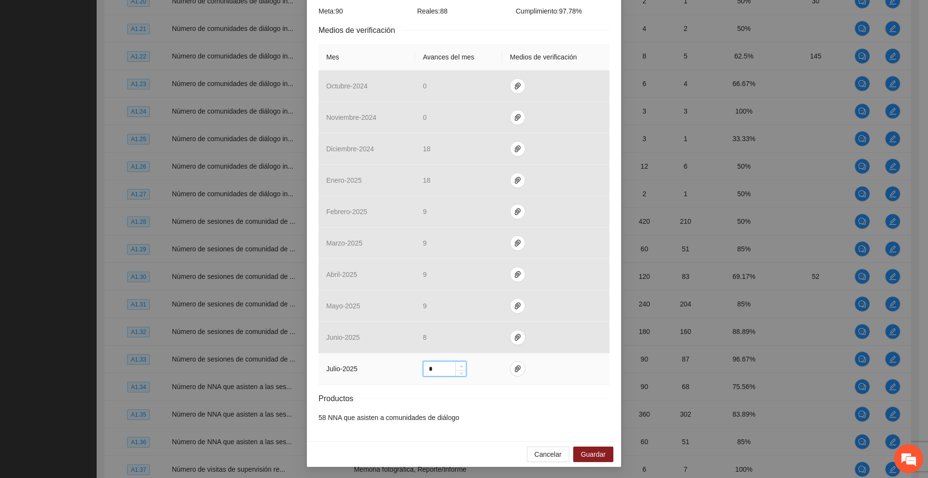
click at [460, 365] on icon "up" at bounding box center [461, 366] width 3 height 3
click at [582, 456] on span "Guardar" at bounding box center [593, 454] width 25 height 11
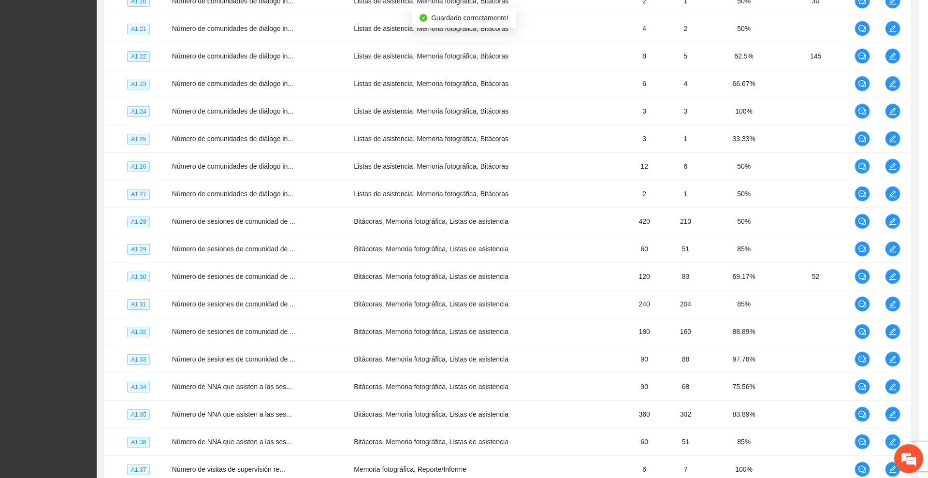
scroll to position [133, 0]
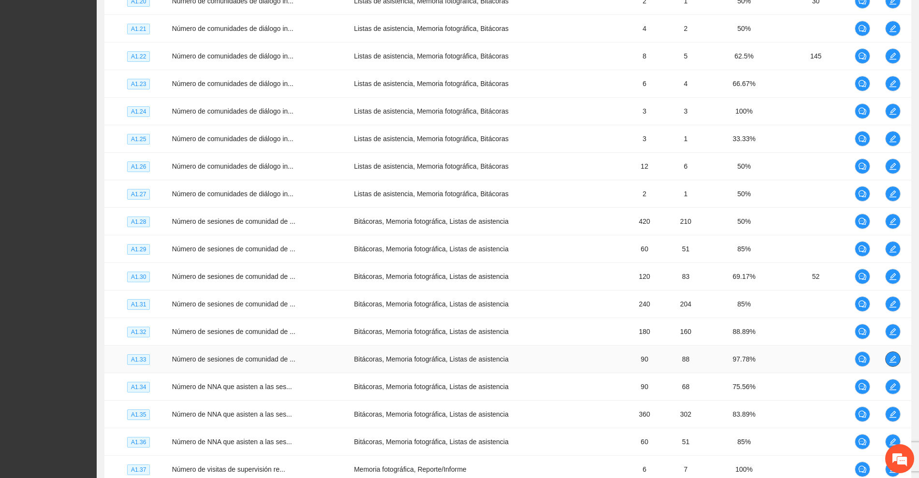
click at [892, 359] on icon "edit" at bounding box center [893, 359] width 8 height 8
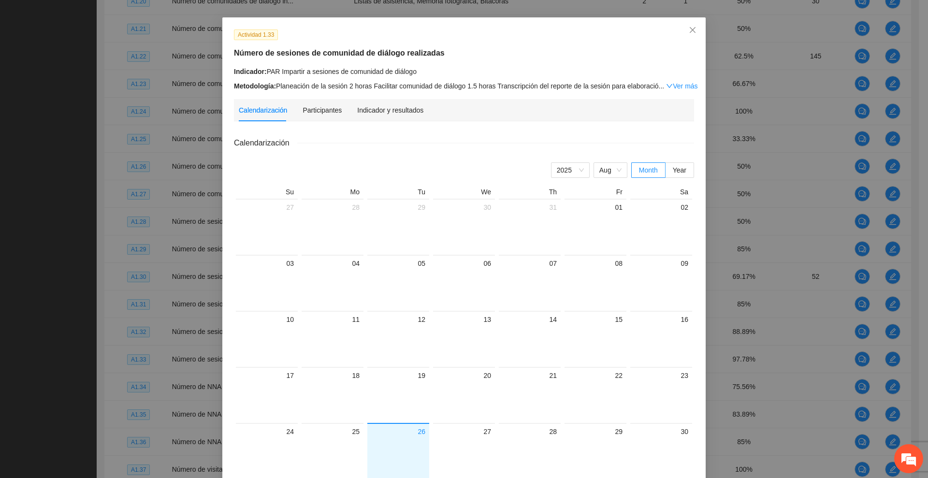
scroll to position [0, 0]
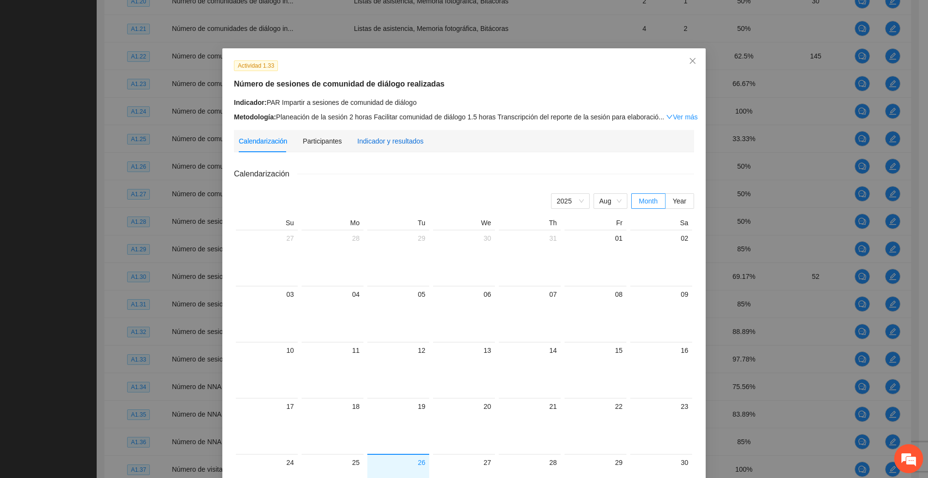
click at [385, 136] on div "Indicador y resultados" at bounding box center [390, 141] width 66 height 11
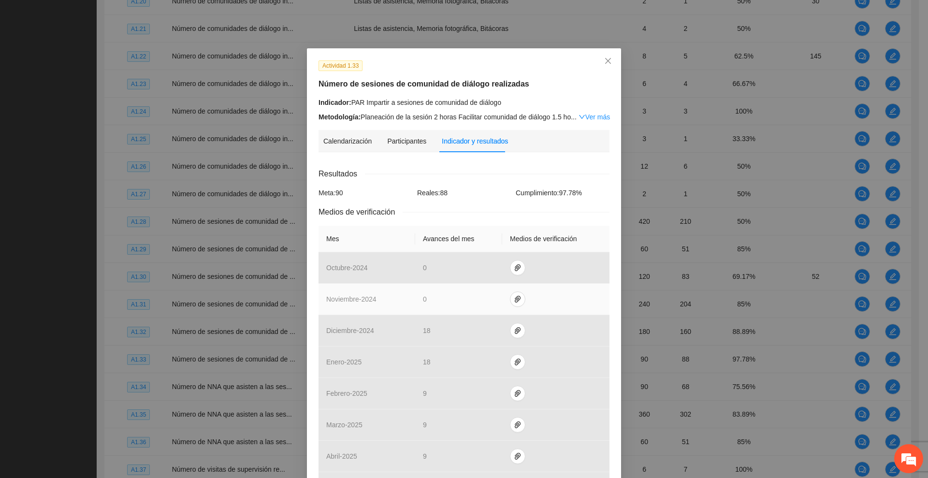
scroll to position [182, 0]
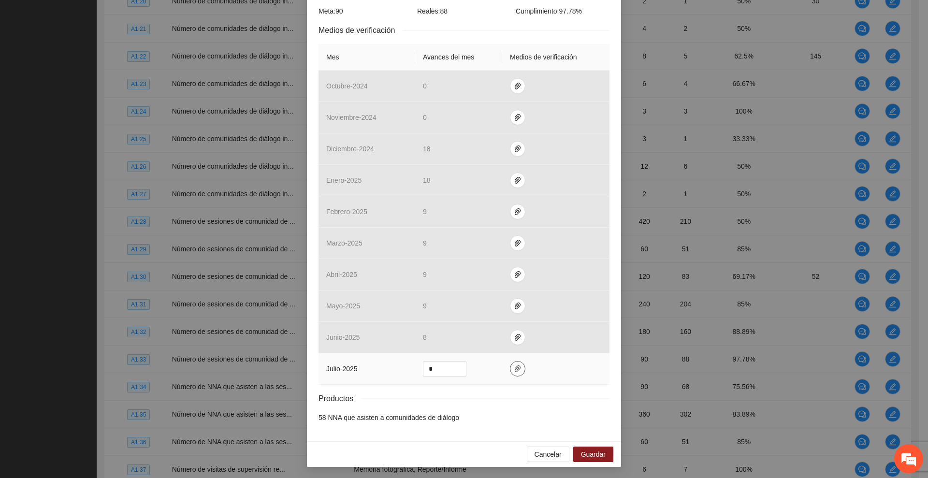
click at [514, 368] on icon "paper-clip" at bounding box center [518, 369] width 8 height 8
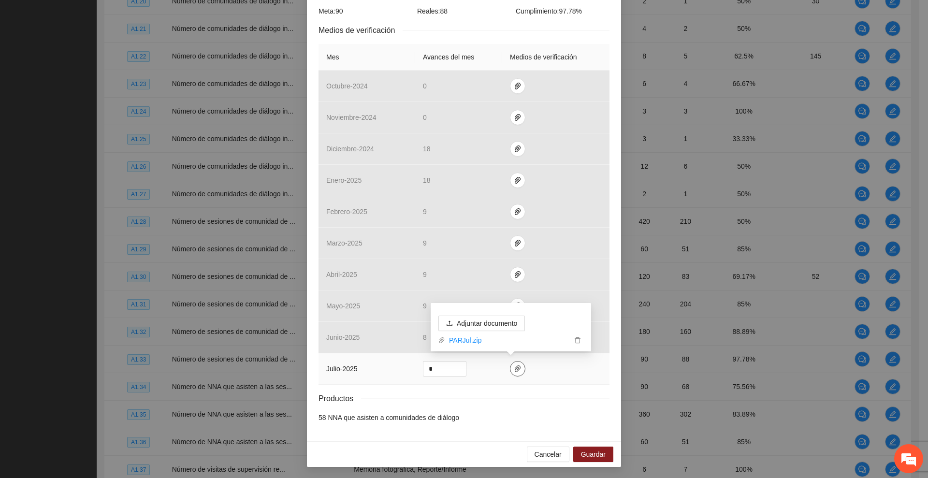
click at [514, 368] on icon "paper-clip" at bounding box center [518, 369] width 8 height 8
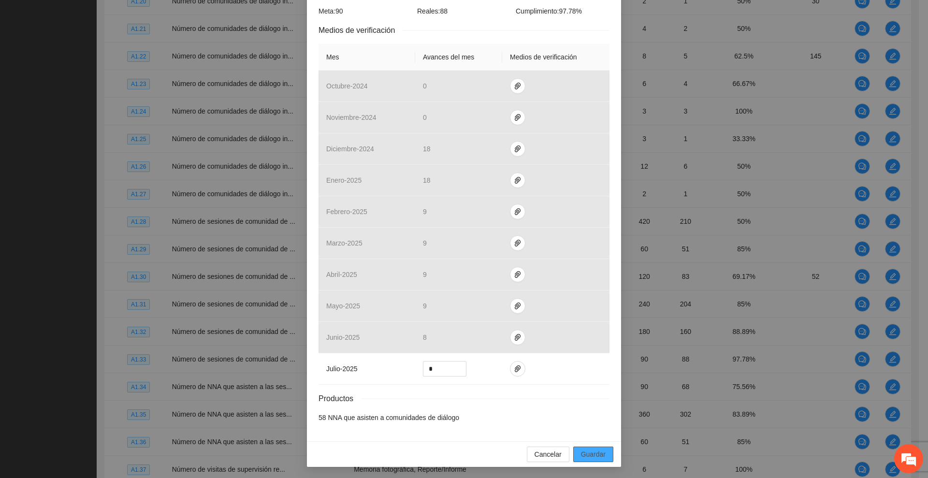
click at [595, 455] on span "Guardar" at bounding box center [593, 454] width 25 height 11
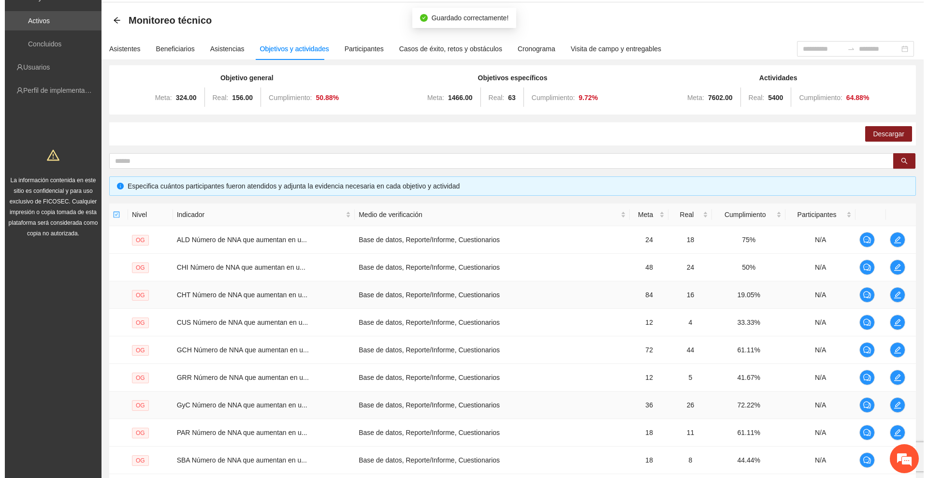
scroll to position [0, 0]
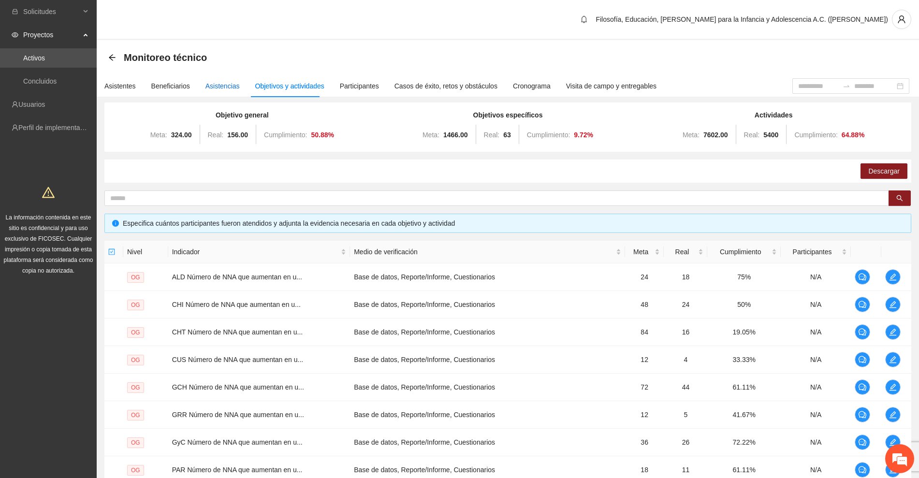
click at [217, 85] on div "Asistencias" at bounding box center [223, 86] width 34 height 11
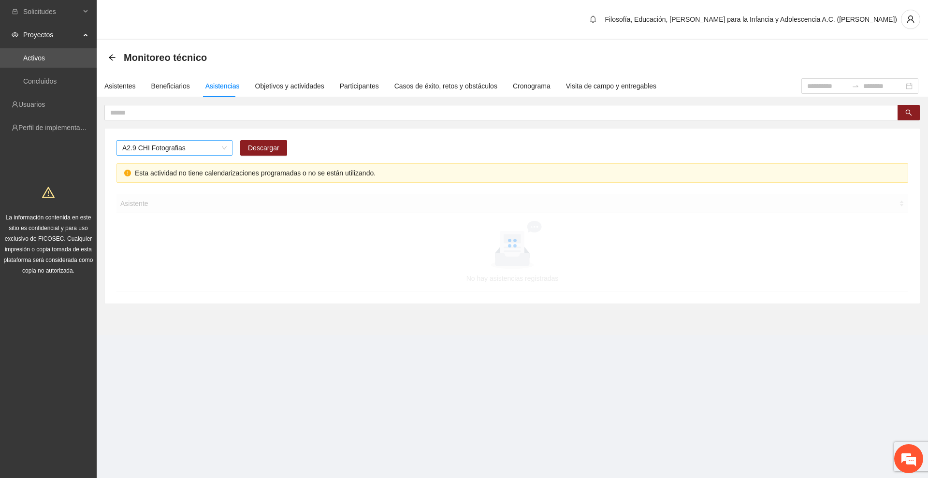
click at [178, 149] on span "A2.9 CHI Fotografias" at bounding box center [174, 148] width 104 height 15
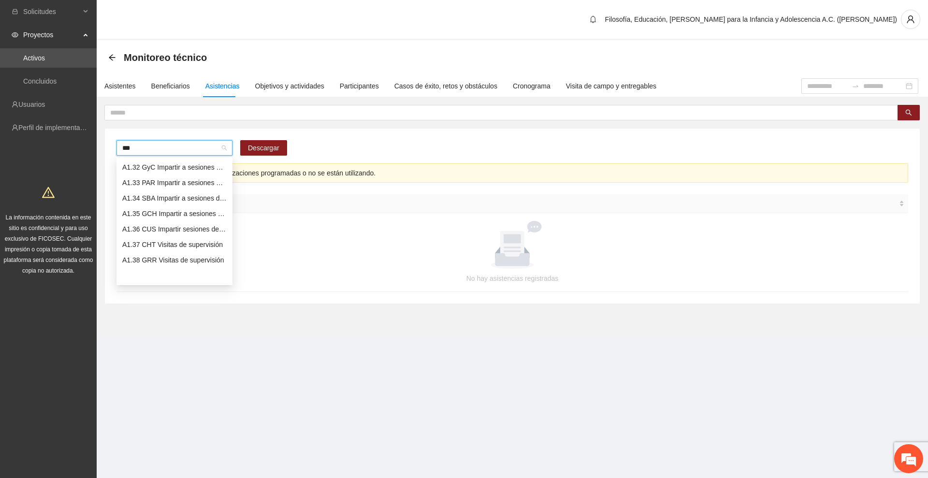
scroll to position [8, 0]
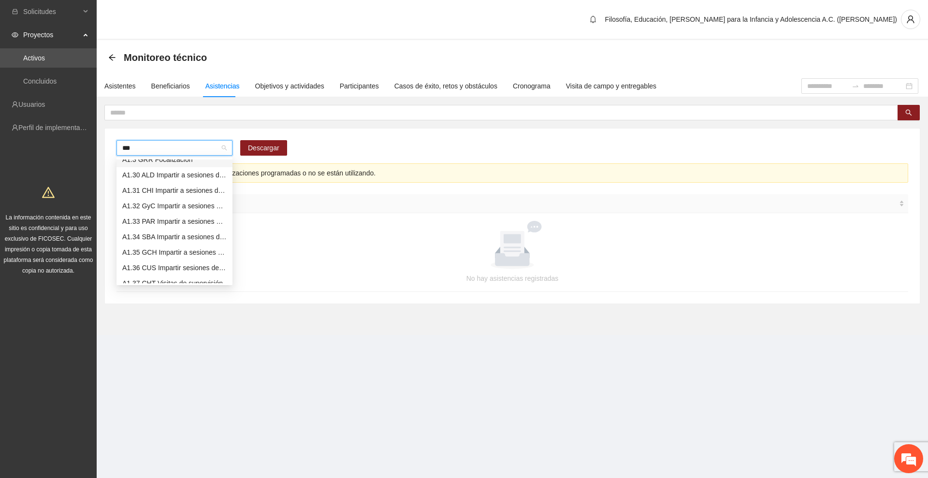
type input "****"
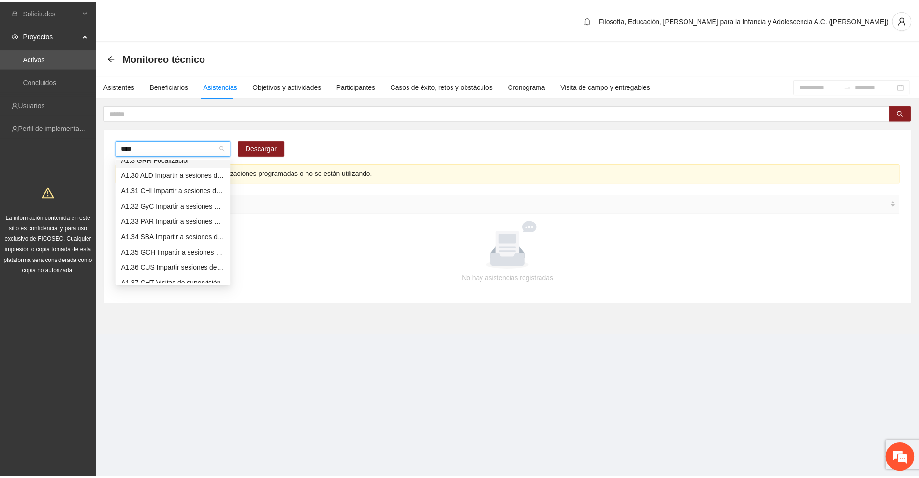
scroll to position [0, 0]
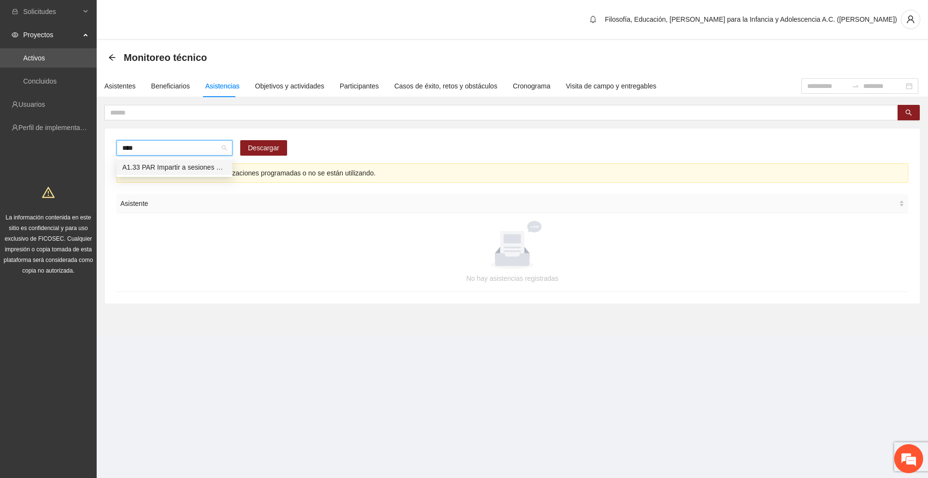
click at [180, 170] on div "A1.33 PAR Impartir a sesiones de comunidad de diálogo" at bounding box center [174, 167] width 104 height 11
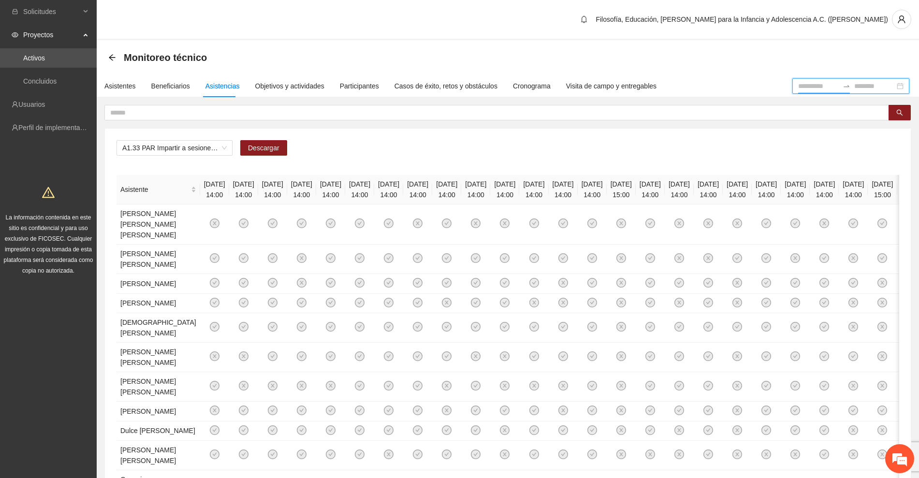
click at [808, 86] on input at bounding box center [818, 86] width 41 height 11
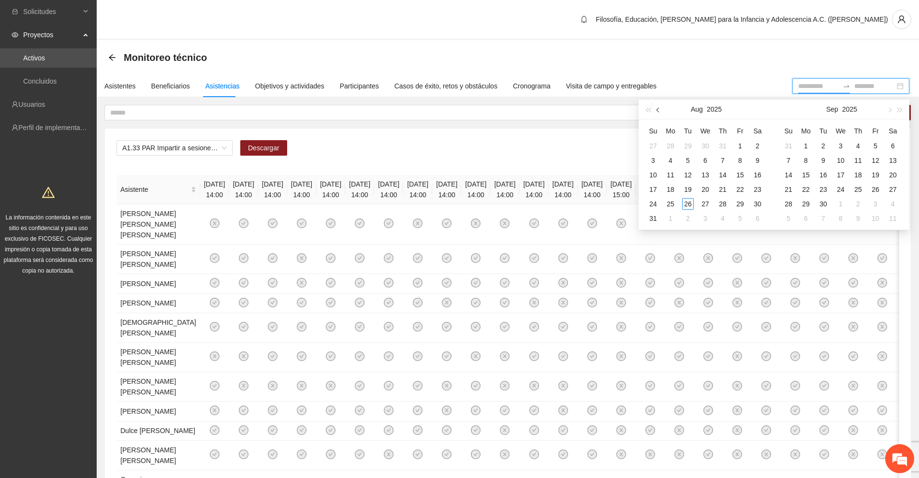
click at [659, 109] on span "button" at bounding box center [659, 109] width 5 height 5
type input "**********"
click at [688, 147] on div "1" at bounding box center [688, 146] width 12 height 12
type input "**********"
click at [721, 163] on div "10" at bounding box center [723, 161] width 12 height 12
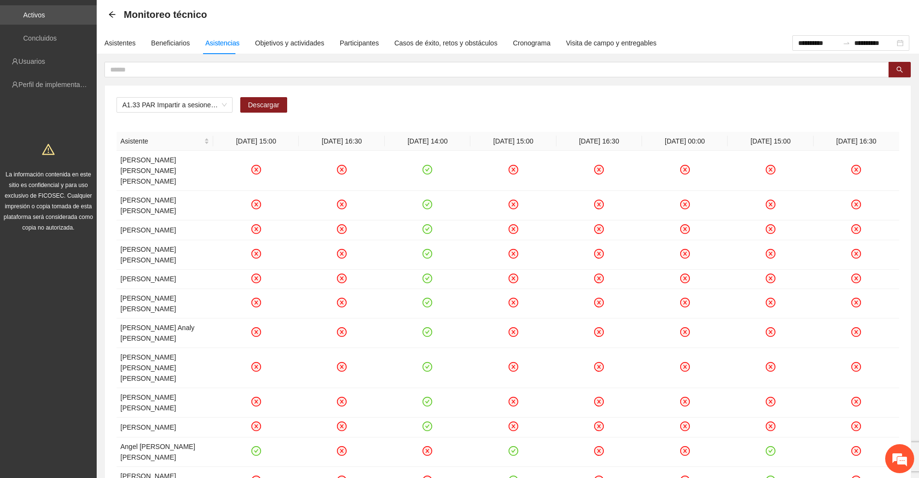
scroll to position [0, 0]
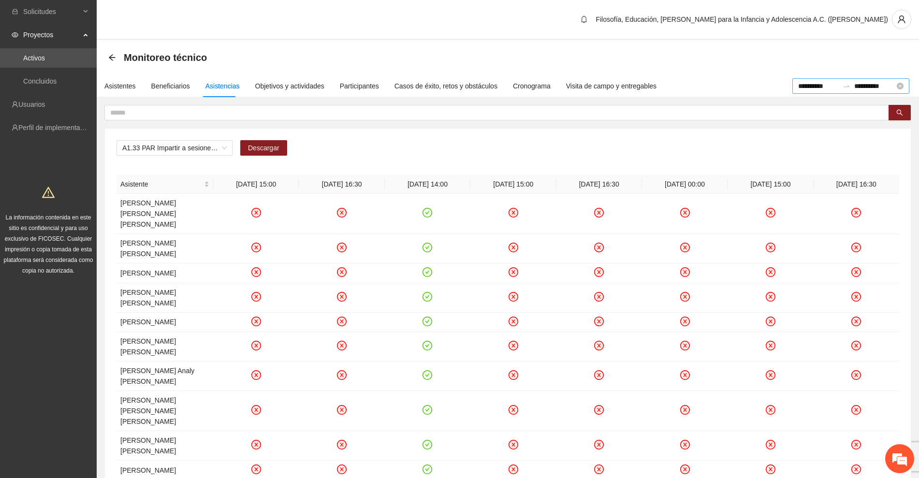
click at [801, 86] on input "**********" at bounding box center [818, 86] width 41 height 11
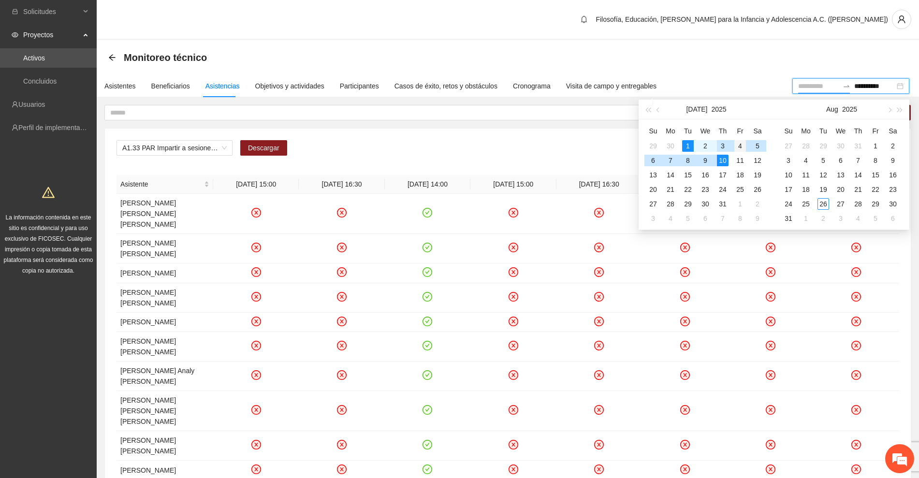
type input "**********"
click at [743, 147] on div "4" at bounding box center [741, 146] width 12 height 12
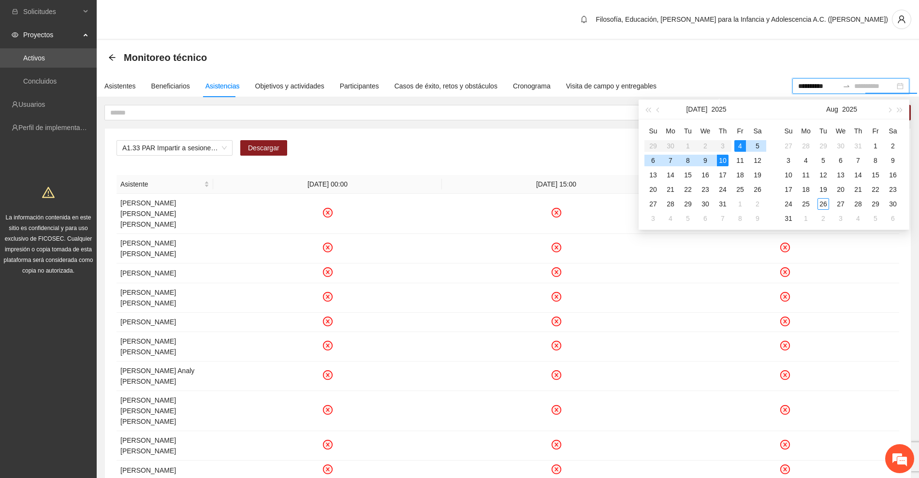
click at [719, 162] on div "10" at bounding box center [723, 161] width 12 height 12
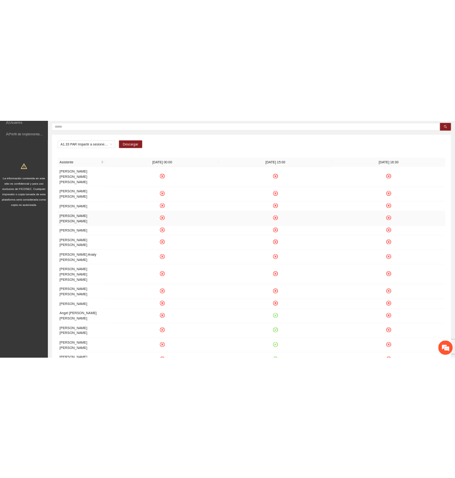
scroll to position [121, 0]
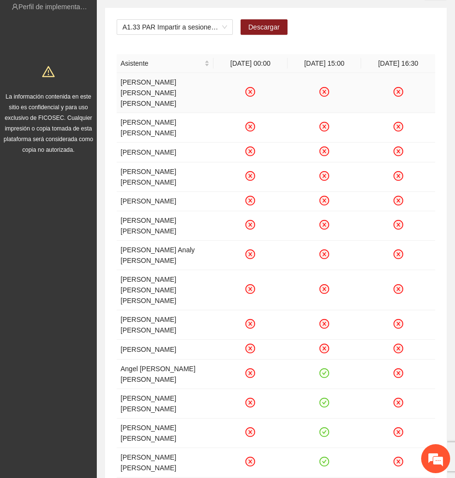
click at [252, 90] on icon "close-circle" at bounding box center [250, 92] width 4 height 4
click at [249, 123] on icon "close-circle" at bounding box center [250, 127] width 8 height 8
click at [249, 147] on icon "close-circle" at bounding box center [250, 151] width 8 height 8
click at [251, 172] on icon "close-circle" at bounding box center [250, 176] width 8 height 8
click at [253, 196] on icon "close-circle" at bounding box center [250, 200] width 8 height 8
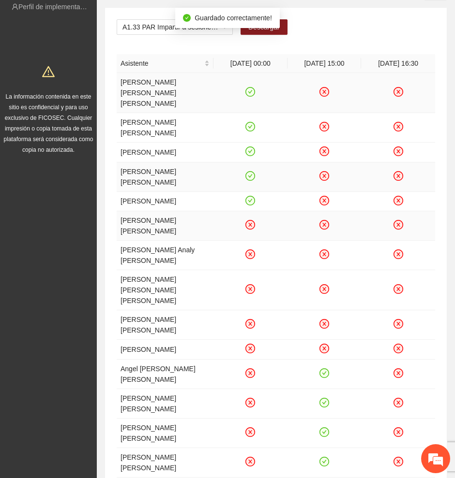
click at [249, 221] on icon "close-circle" at bounding box center [250, 225] width 8 height 8
click at [250, 250] on icon "close-circle" at bounding box center [250, 254] width 8 height 8
click at [248, 285] on icon "close-circle" at bounding box center [250, 289] width 8 height 8
click at [250, 320] on icon "close-circle" at bounding box center [250, 324] width 8 height 8
click at [250, 347] on icon "close-circle" at bounding box center [250, 349] width 4 height 4
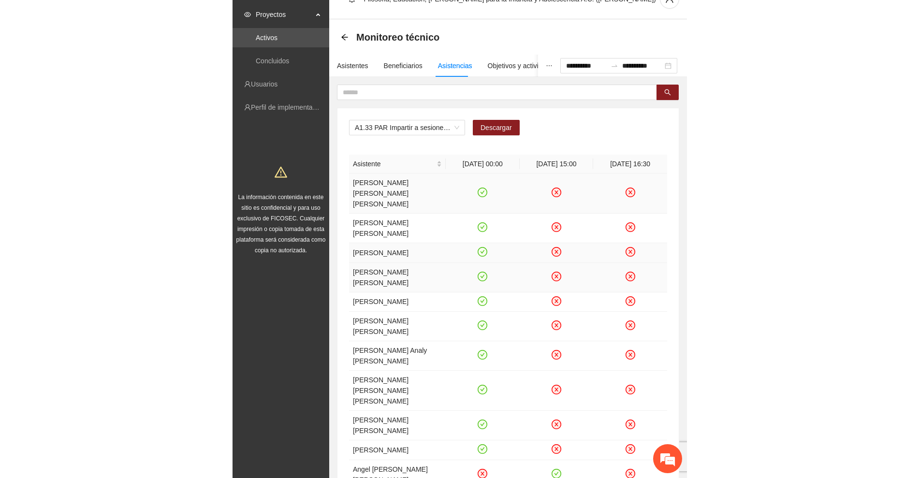
scroll to position [0, 0]
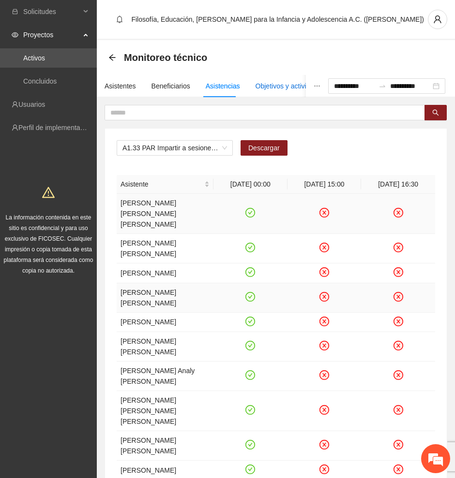
click at [268, 85] on div "Objetivos y actividades" at bounding box center [289, 86] width 69 height 11
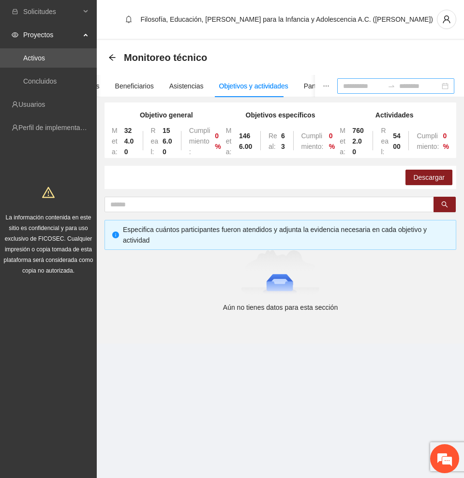
click at [252, 87] on div "Objetivos y actividades" at bounding box center [253, 86] width 69 height 11
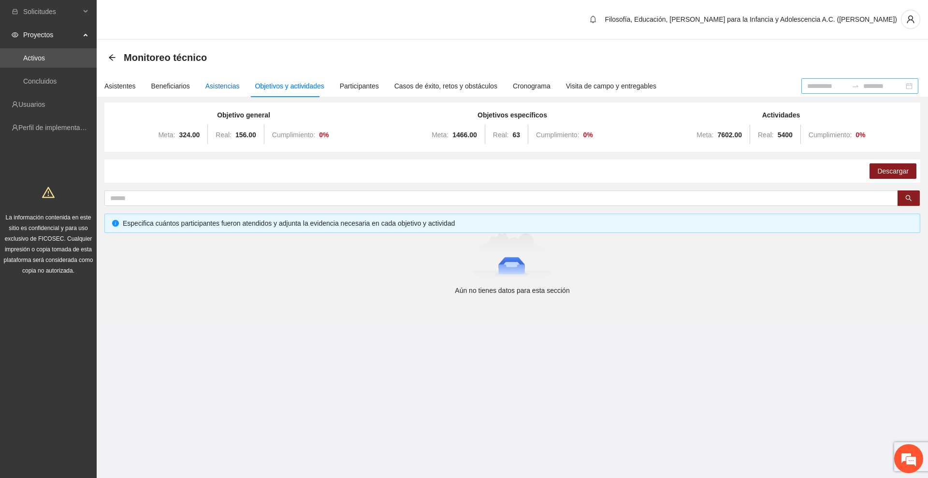
click at [226, 89] on div "Asistencias" at bounding box center [223, 86] width 34 height 11
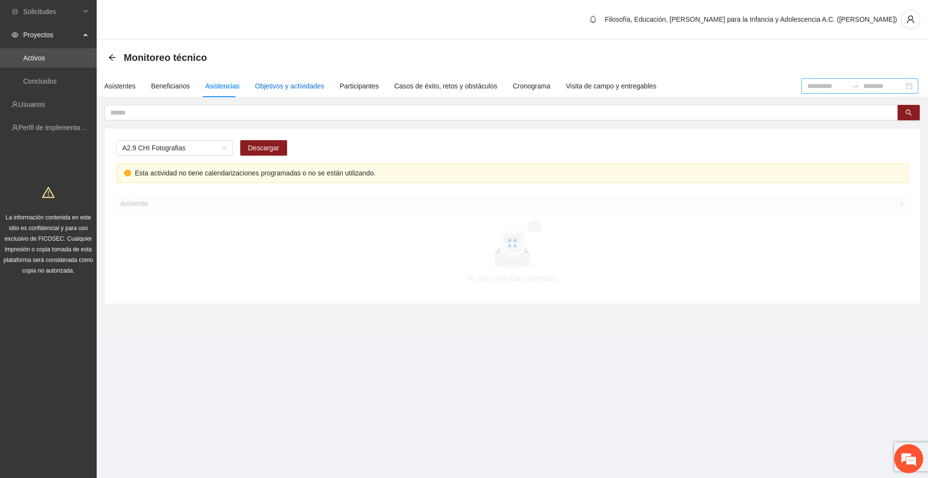
click at [293, 85] on div "Objetivos y actividades" at bounding box center [289, 86] width 69 height 11
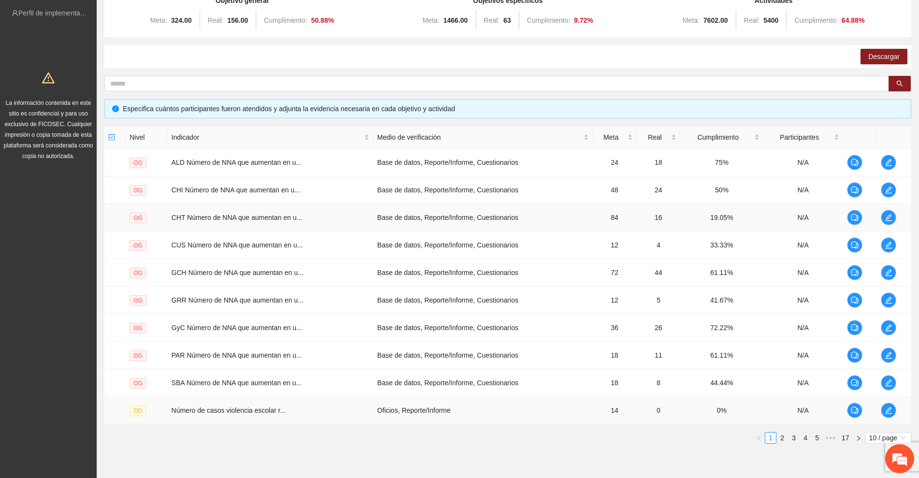
scroll to position [154, 0]
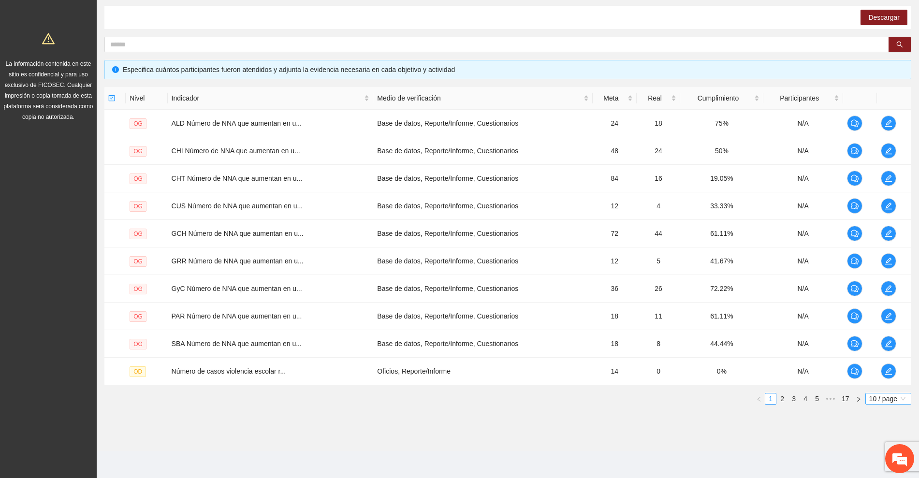
click at [877, 395] on span "10 / page" at bounding box center [888, 399] width 38 height 11
click at [880, 458] on div "100 / page" at bounding box center [888, 462] width 35 height 11
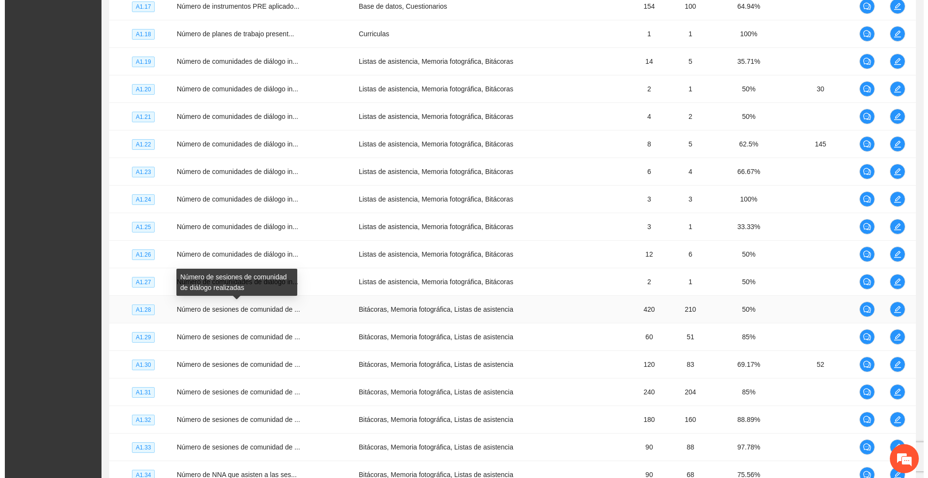
scroll to position [1605, 0]
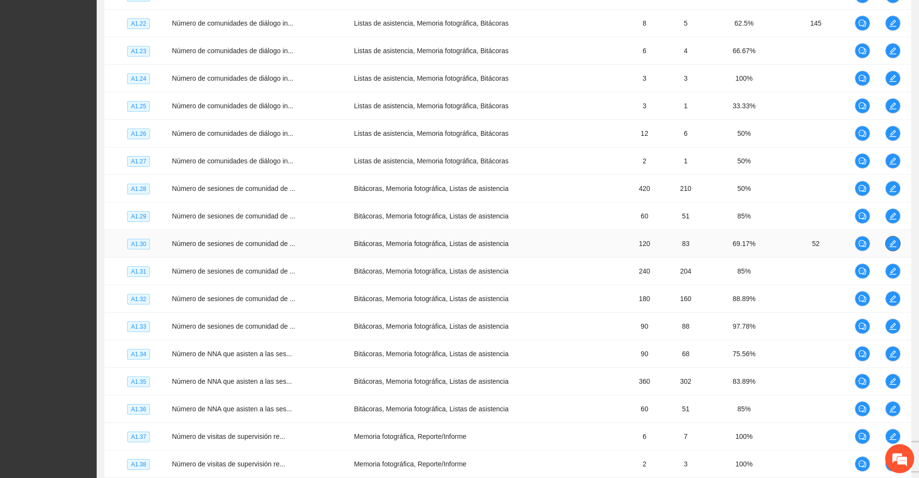
click at [893, 243] on icon "edit" at bounding box center [893, 244] width 8 height 8
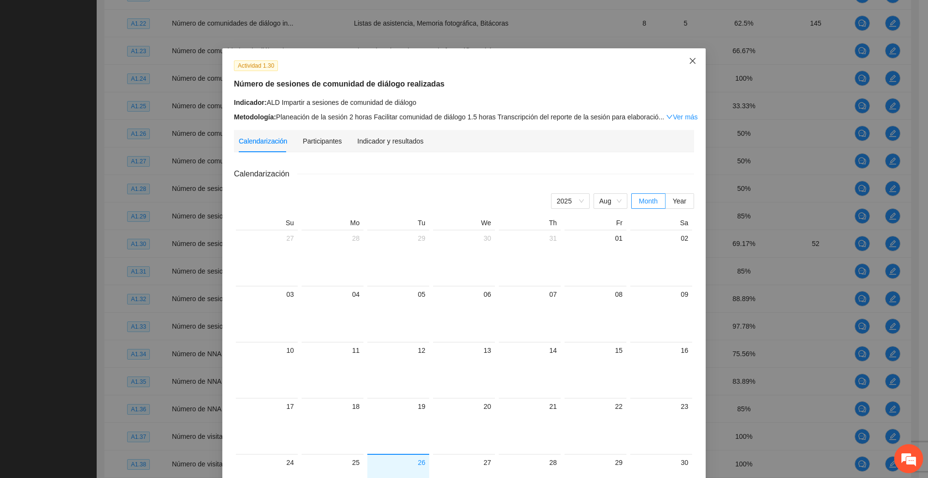
click at [689, 59] on icon "close" at bounding box center [693, 61] width 8 height 8
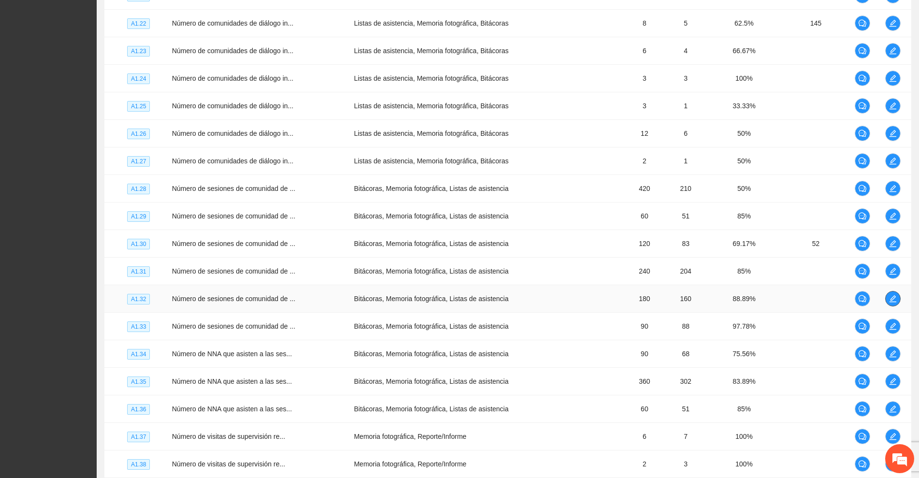
click at [895, 298] on icon "edit" at bounding box center [893, 299] width 8 height 8
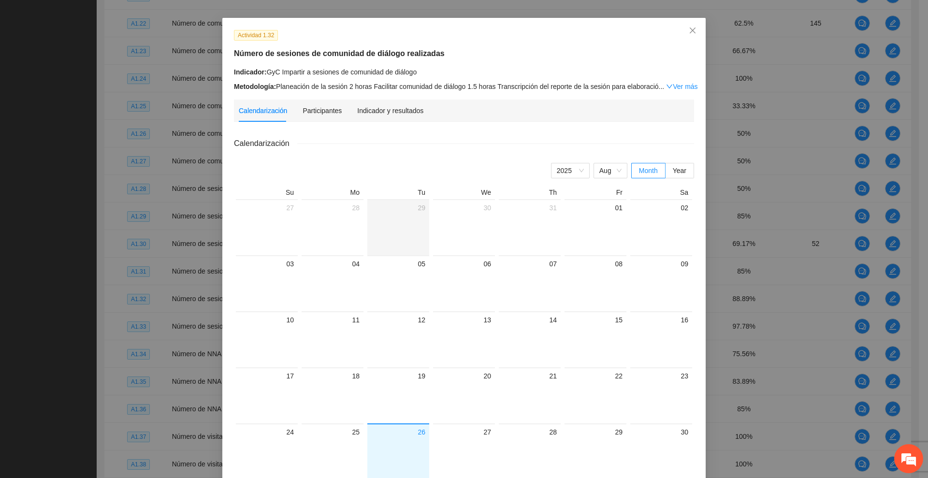
scroll to position [0, 0]
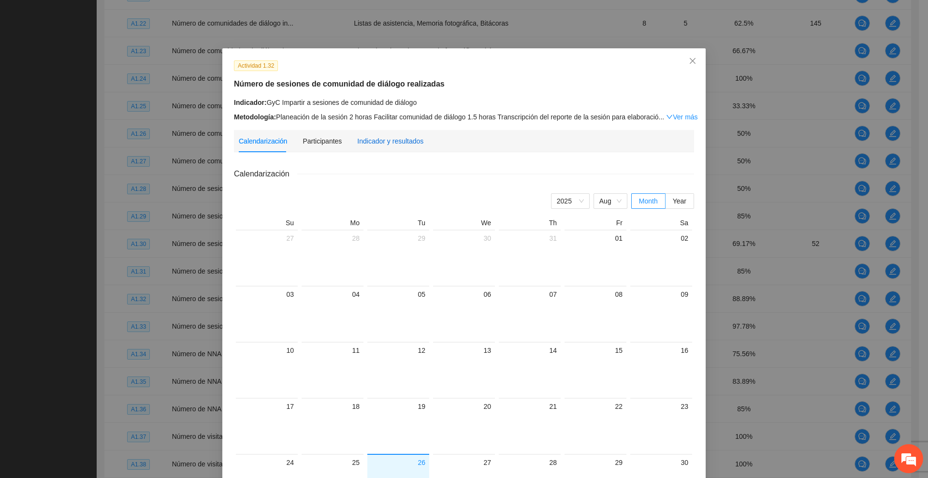
click at [403, 141] on div "Indicador y resultados" at bounding box center [390, 141] width 66 height 11
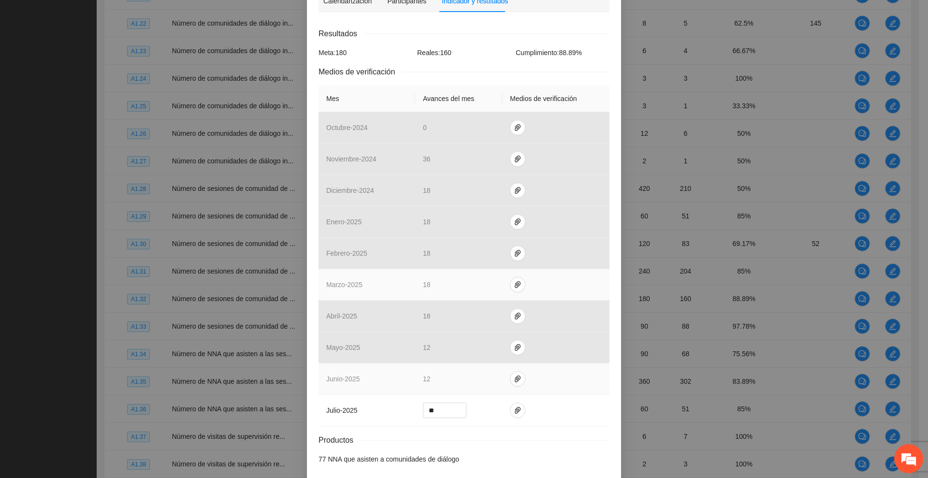
scroll to position [182, 0]
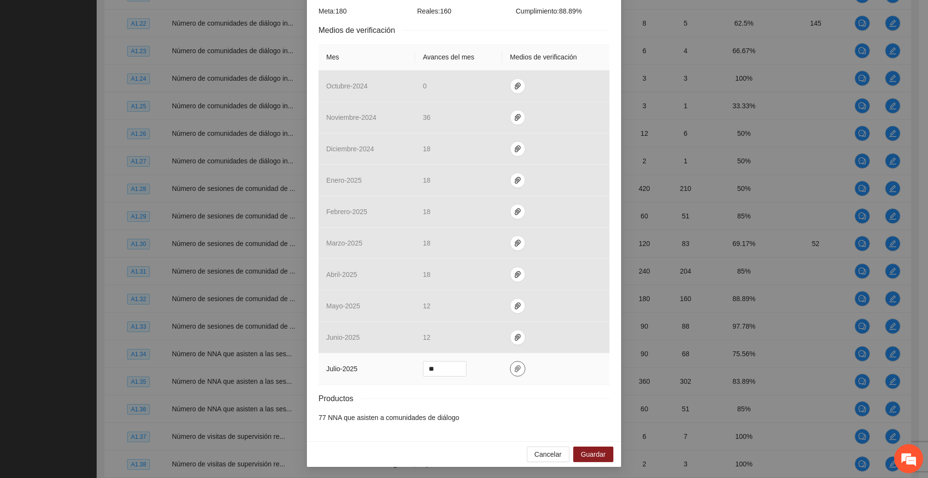
click at [514, 370] on icon "paper-clip" at bounding box center [518, 369] width 8 height 8
click at [577, 340] on icon "delete" at bounding box center [577, 340] width 7 height 7
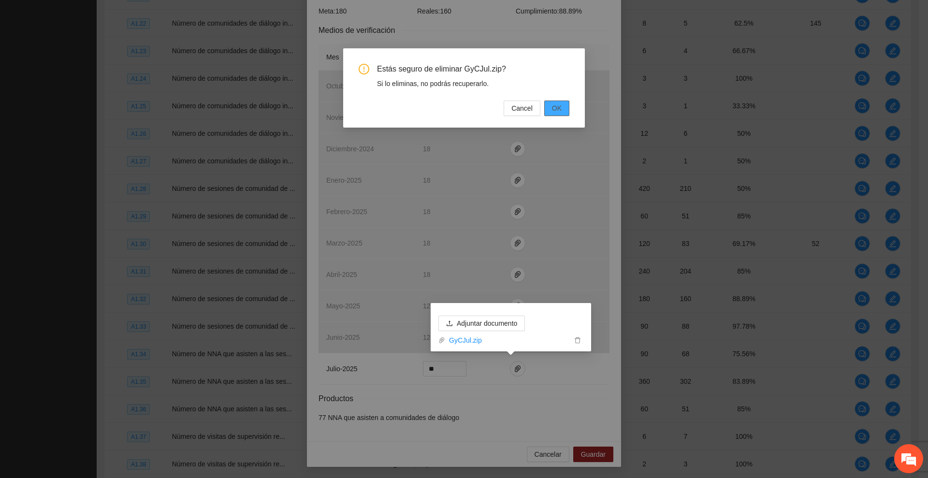
click at [558, 107] on span "OK" at bounding box center [557, 108] width 10 height 11
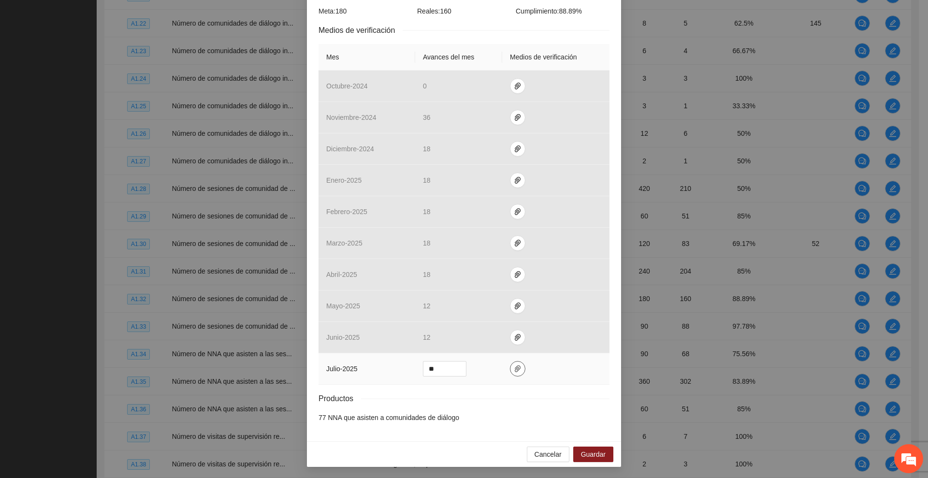
click at [514, 366] on icon "paper-clip" at bounding box center [518, 369] width 8 height 8
click at [500, 336] on span "Adjuntar documento" at bounding box center [487, 338] width 60 height 11
click at [588, 453] on span "Guardar" at bounding box center [593, 454] width 25 height 11
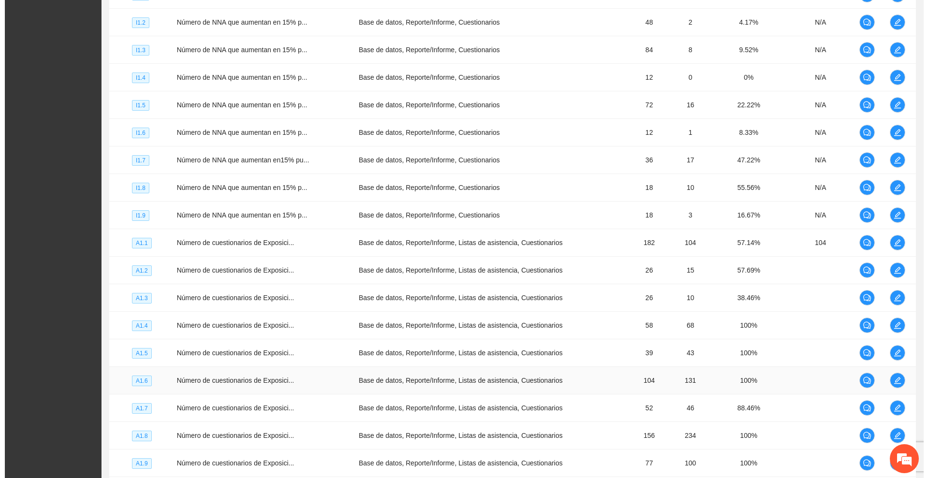
scroll to position [758, 0]
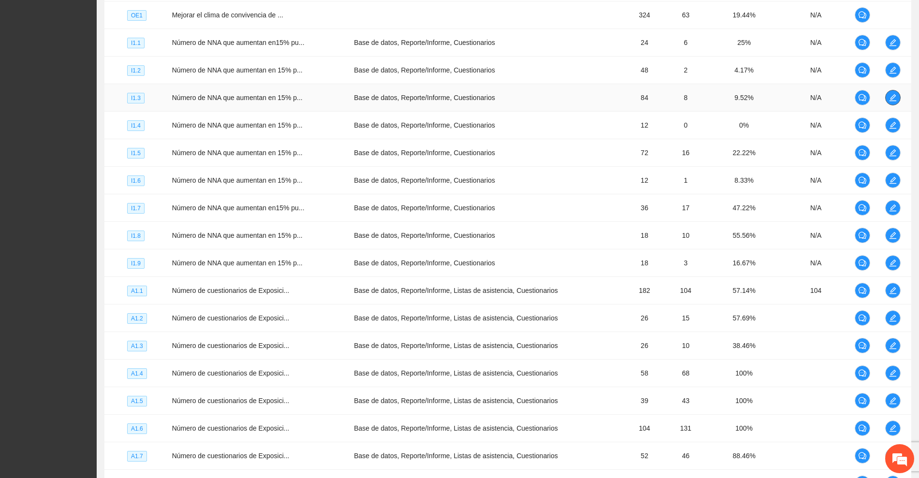
click at [891, 99] on icon "edit" at bounding box center [892, 97] width 7 height 7
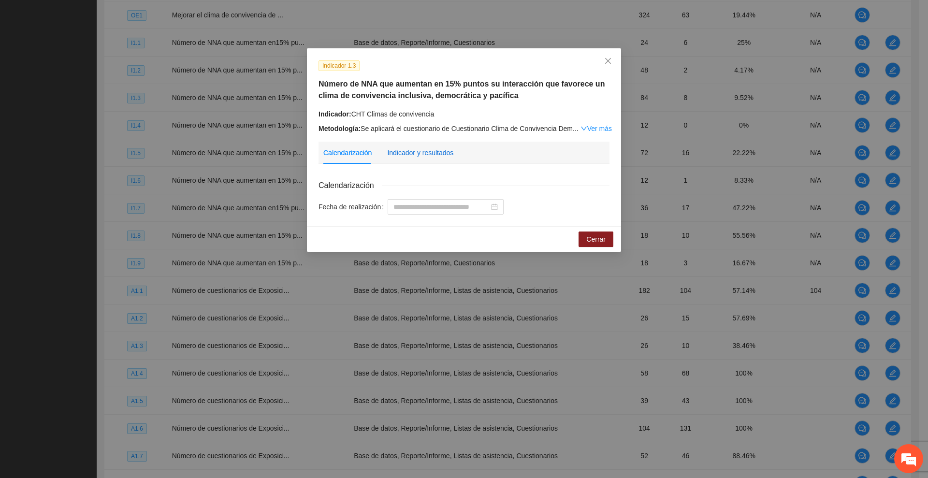
click at [408, 149] on div "Indicador y resultados" at bounding box center [420, 152] width 66 height 11
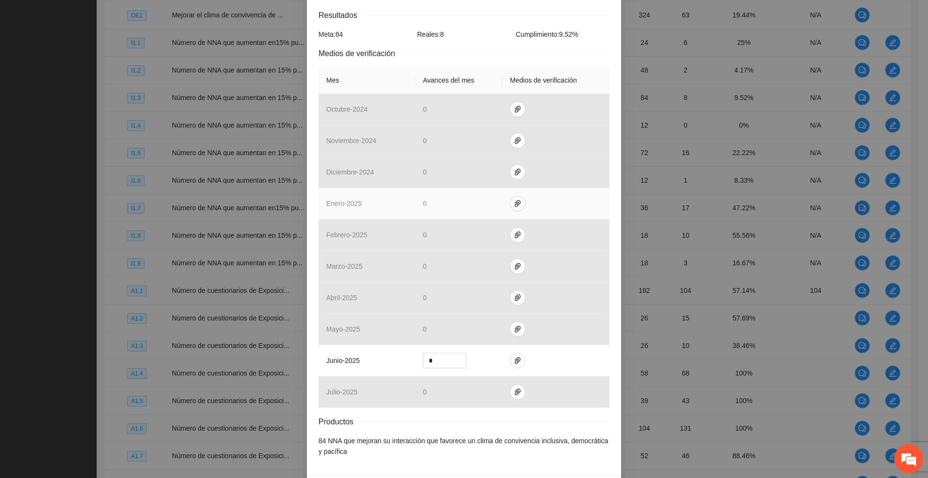
scroll to position [204, 0]
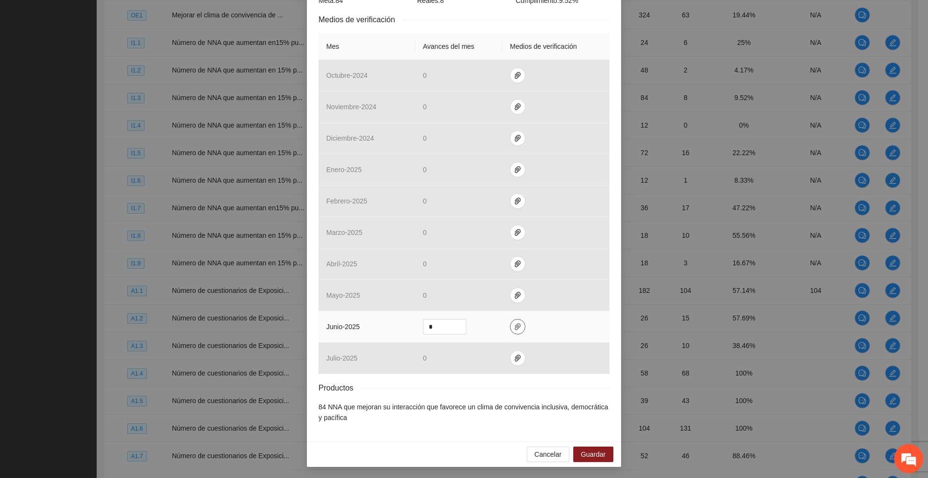
click at [514, 328] on icon "paper-clip" at bounding box center [518, 327] width 8 height 8
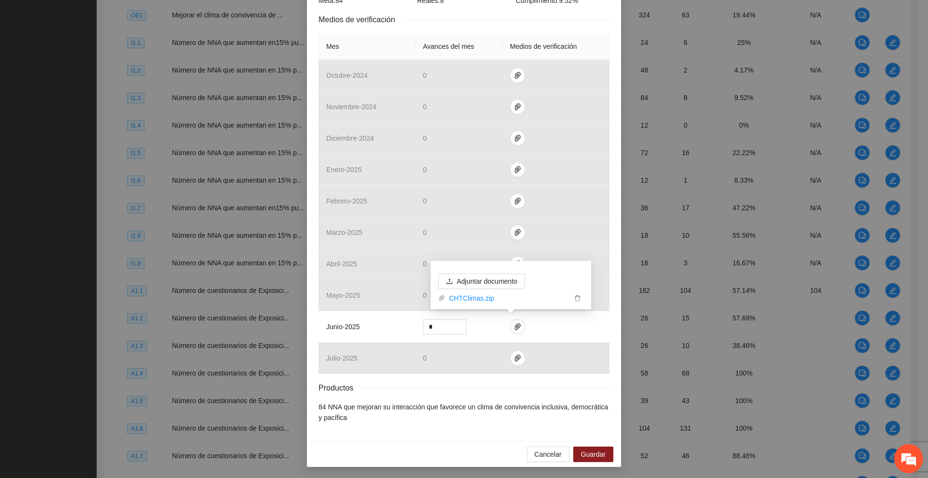
click at [308, 226] on div "Indicador 1.3 Número de NNA que aumentan en 15% puntos su interacción que favor…" at bounding box center [464, 142] width 314 height 597
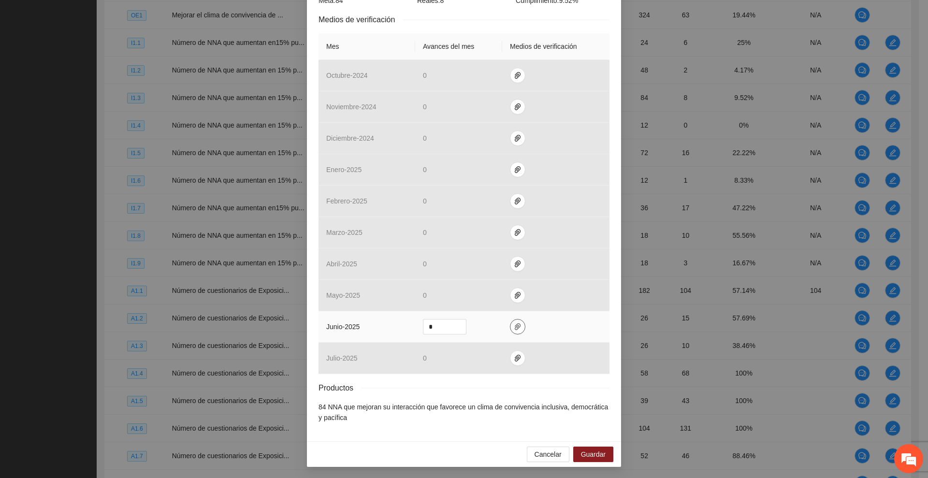
click at [514, 326] on icon "paper-clip" at bounding box center [518, 327] width 8 height 8
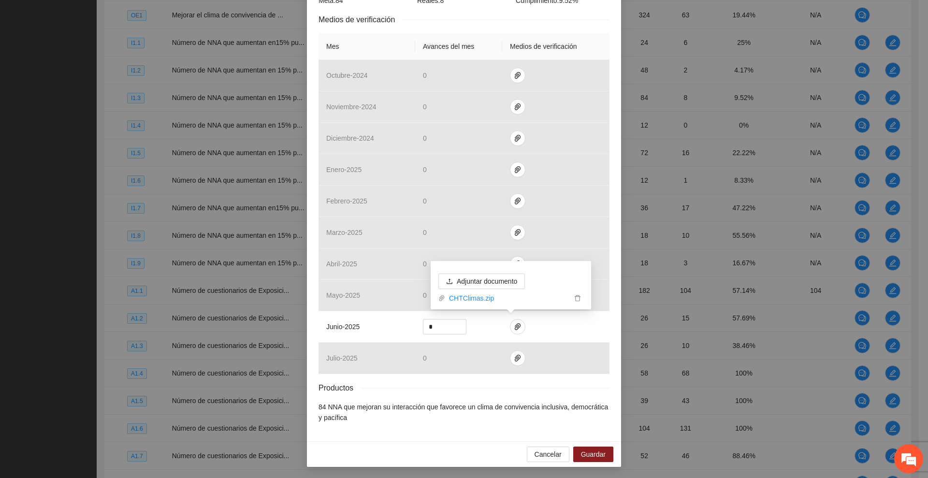
click at [420, 22] on div "Medios de verificación" at bounding box center [464, 20] width 291 height 12
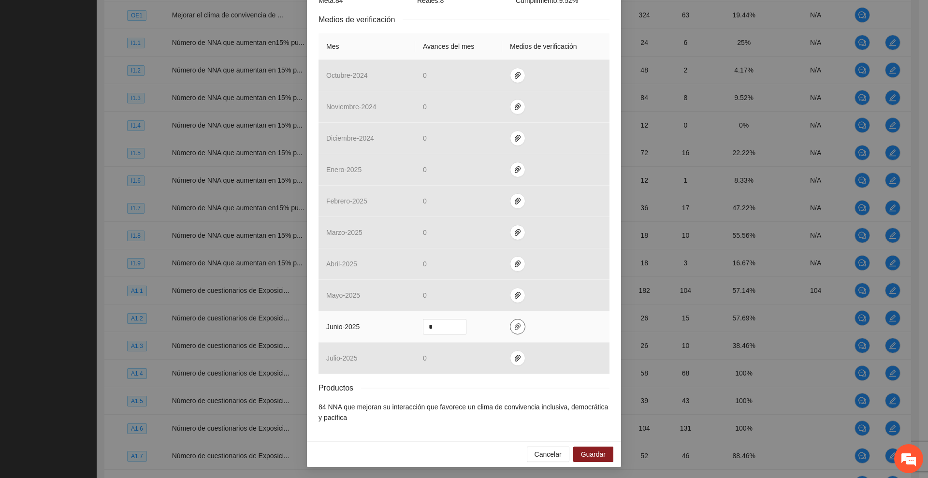
click at [515, 326] on icon "paper-clip" at bounding box center [518, 327] width 6 height 7
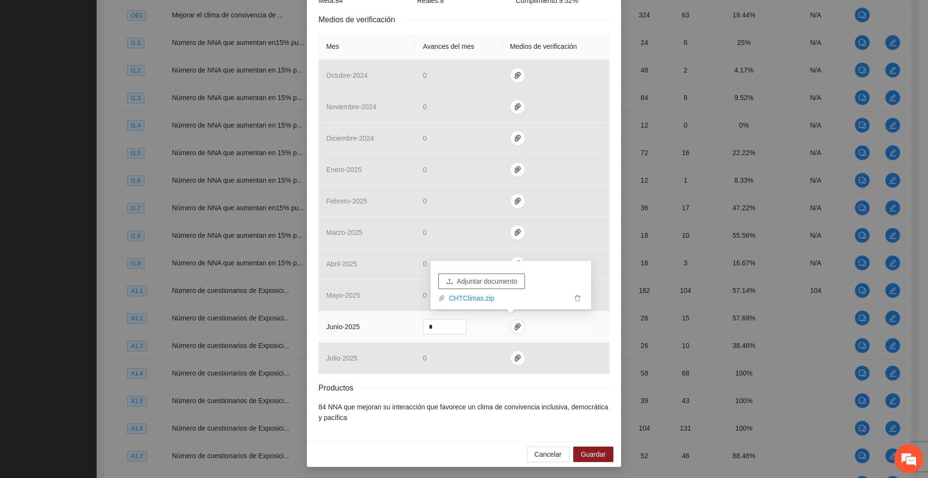
click at [510, 280] on span "Adjuntar documento" at bounding box center [487, 281] width 60 height 11
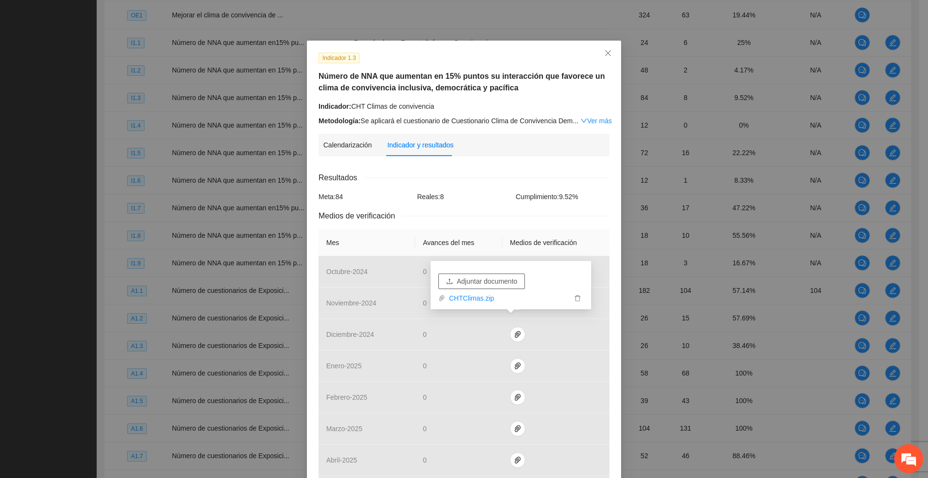
scroll to position [0, 0]
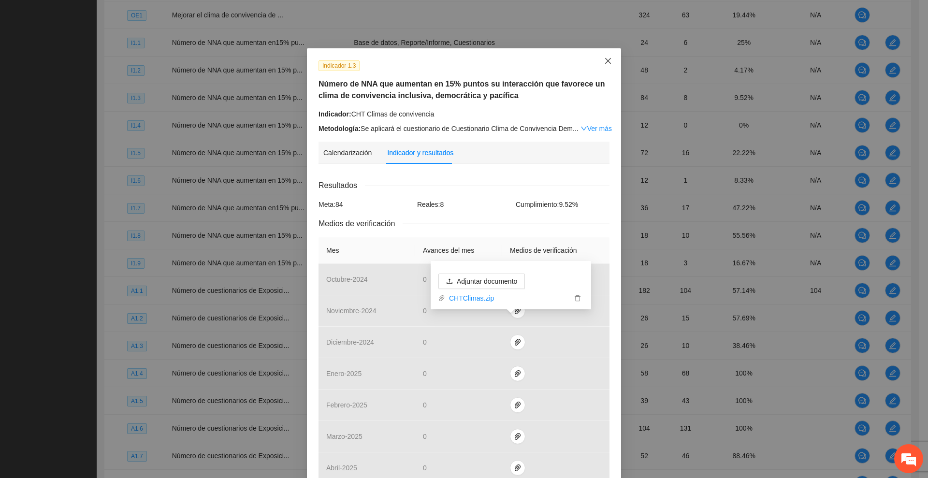
click at [604, 61] on icon "close" at bounding box center [608, 61] width 8 height 8
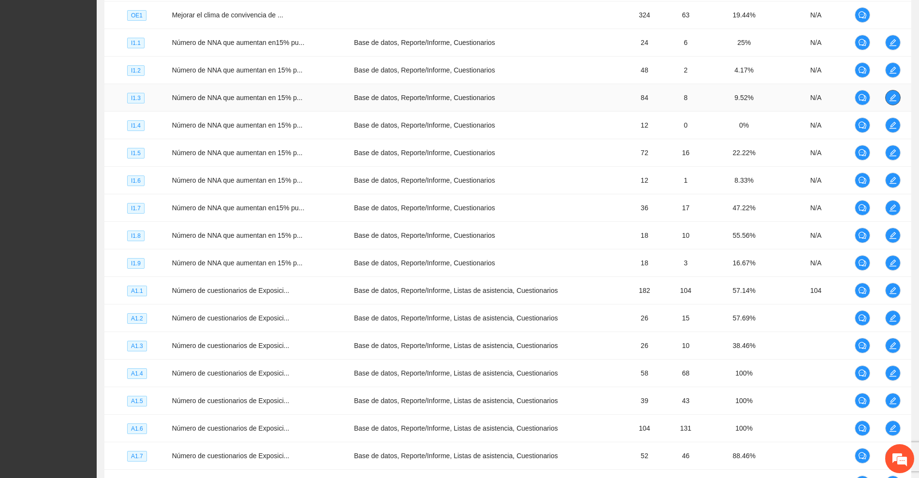
click at [893, 96] on icon "edit" at bounding box center [892, 97] width 7 height 7
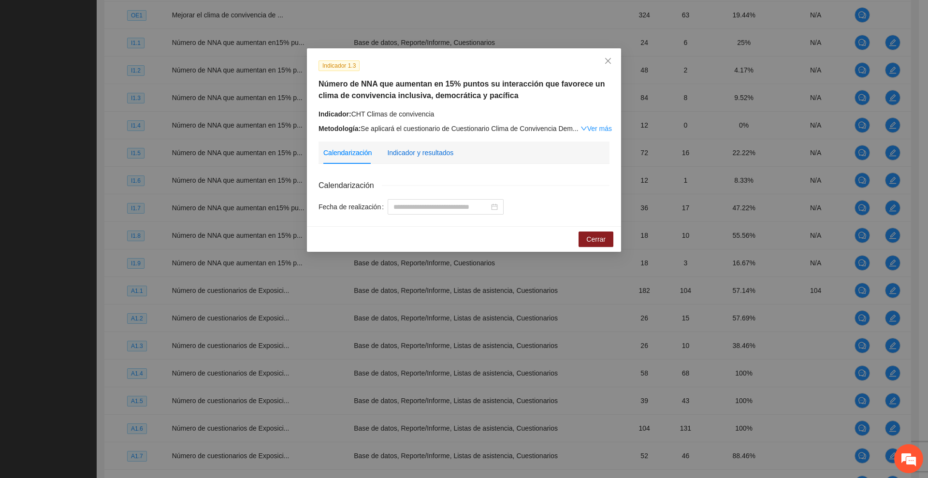
click at [438, 155] on div "Indicador y resultados" at bounding box center [420, 152] width 66 height 11
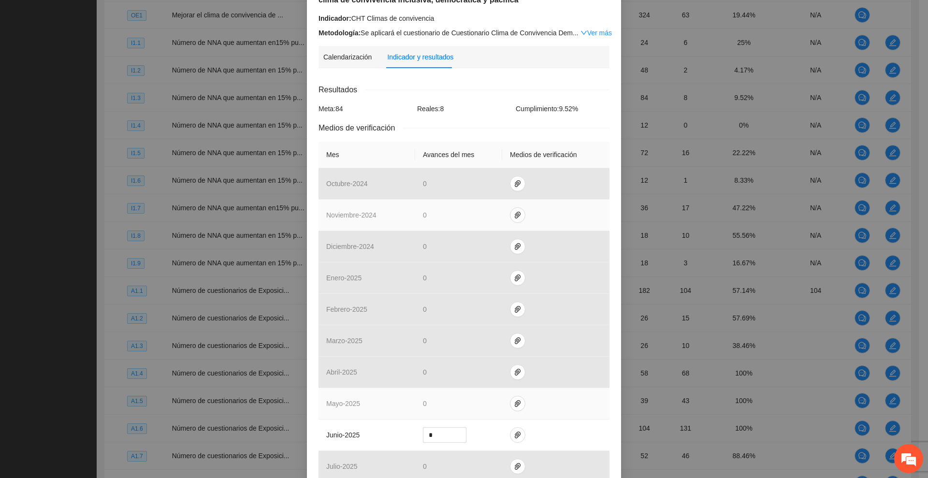
scroll to position [204, 0]
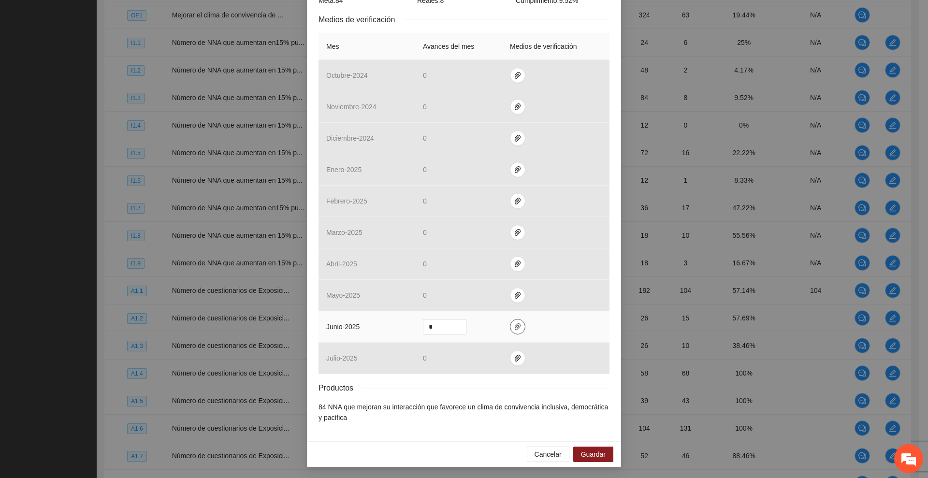
click at [515, 326] on icon "paper-clip" at bounding box center [518, 327] width 6 height 7
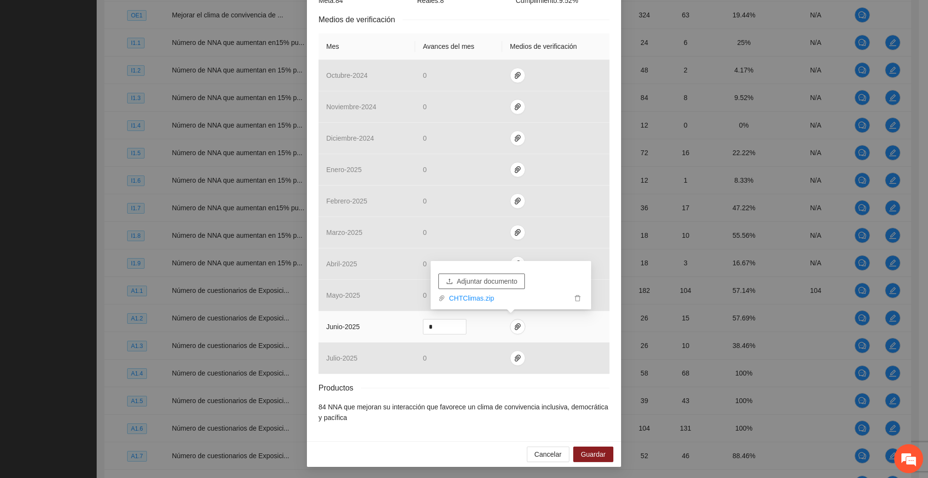
click at [503, 276] on span "Adjuntar documento" at bounding box center [487, 281] width 60 height 11
click at [487, 281] on span "Adjuntar documento" at bounding box center [487, 281] width 60 height 11
click at [427, 26] on div "Resultados Meta: 84 Reales: 8 Cumplimiento: 9.52 % Medios de verificación Mes A…" at bounding box center [464, 199] width 291 height 448
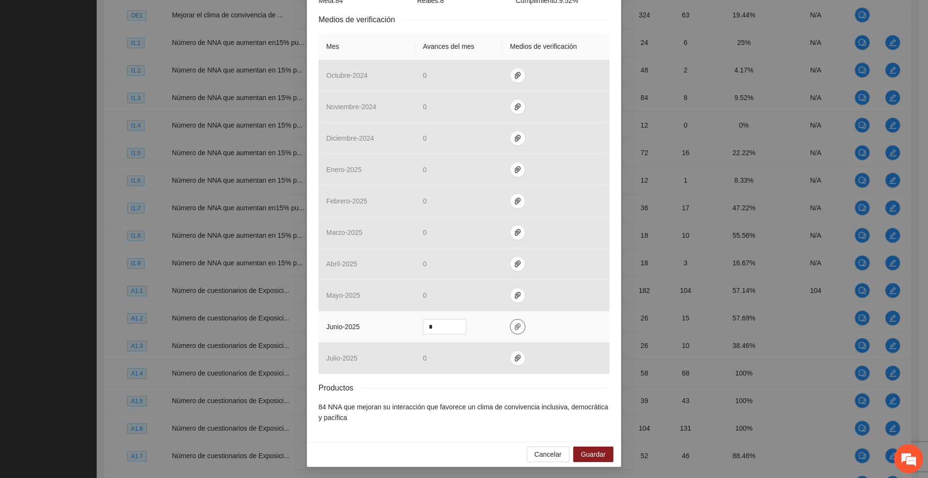
click at [514, 325] on icon "paper-clip" at bounding box center [518, 327] width 8 height 8
click at [590, 456] on span "Guardar" at bounding box center [593, 454] width 25 height 11
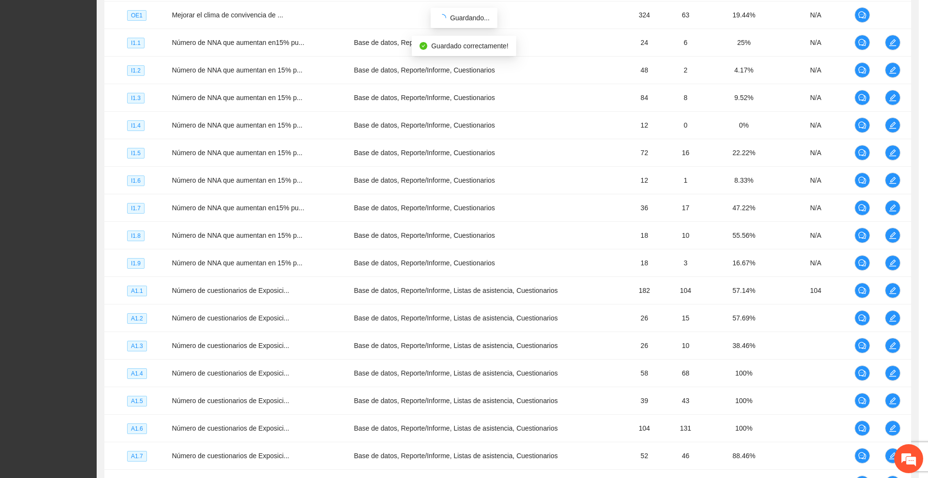
scroll to position [156, 0]
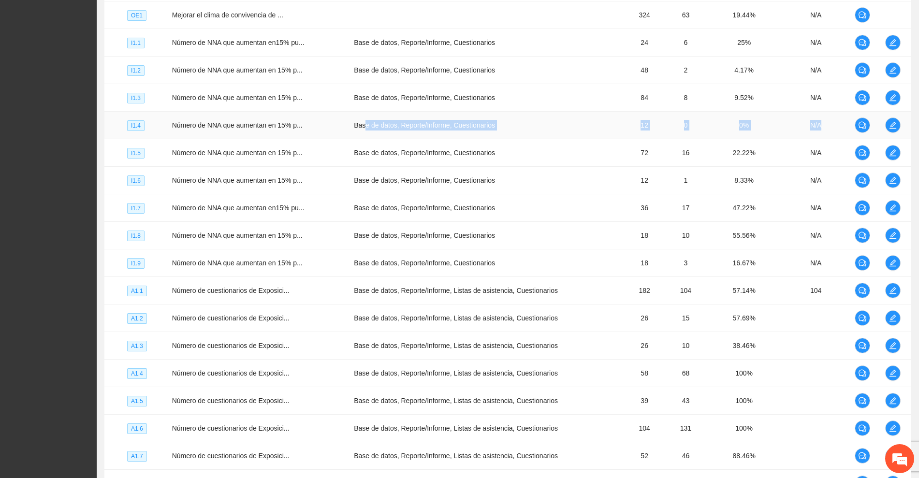
click at [865, 132] on tr "I1.4 Número de NNA que aumentan en 15% p... Base de datos, Reporte/Informe, Cue…" at bounding box center [507, 126] width 807 height 28
click at [894, 122] on icon "edit" at bounding box center [892, 125] width 7 height 7
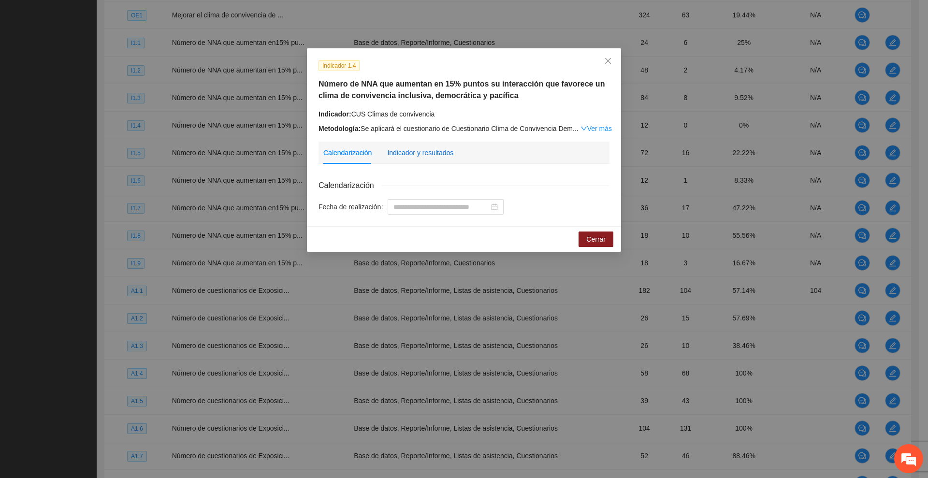
click at [403, 147] on div "Indicador y resultados" at bounding box center [420, 152] width 66 height 11
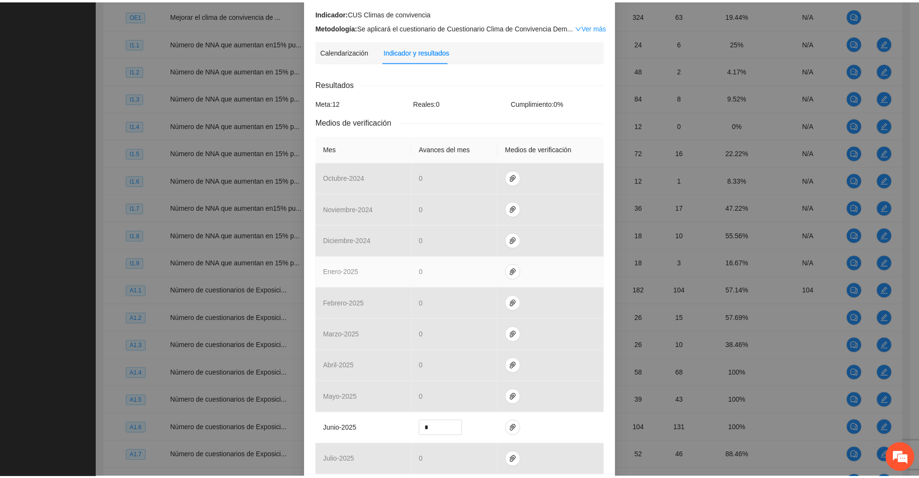
scroll to position [0, 0]
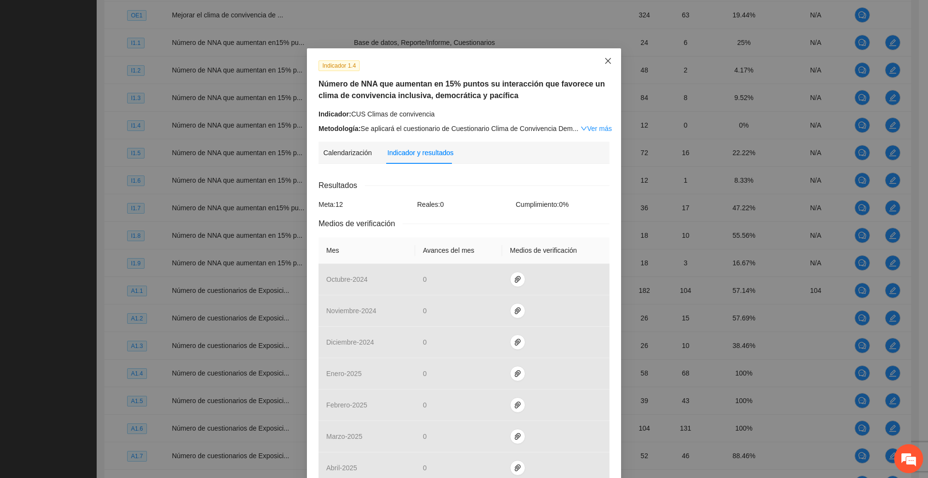
click at [605, 61] on icon "close" at bounding box center [608, 61] width 6 height 6
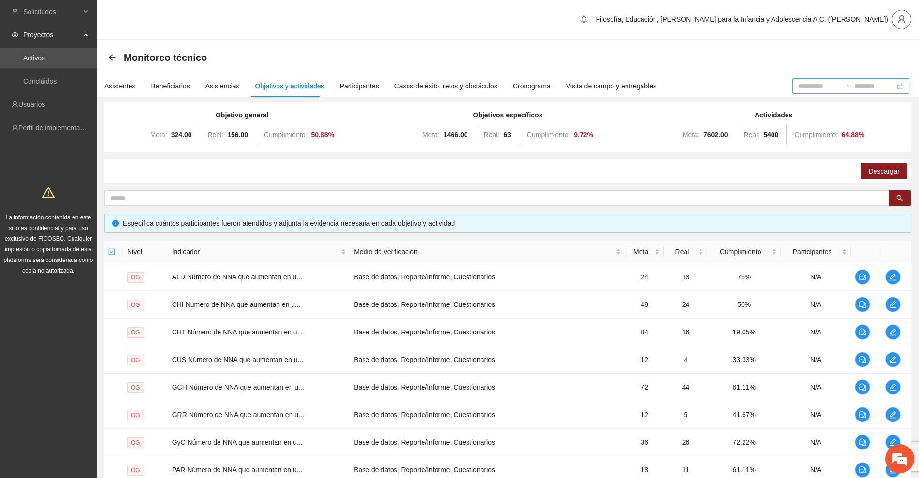
click at [902, 17] on icon "user" at bounding box center [902, 19] width 9 height 9
click at [883, 54] on span "Cerrar sesión" at bounding box center [876, 56] width 61 height 11
